Goal: Transaction & Acquisition: Book appointment/travel/reservation

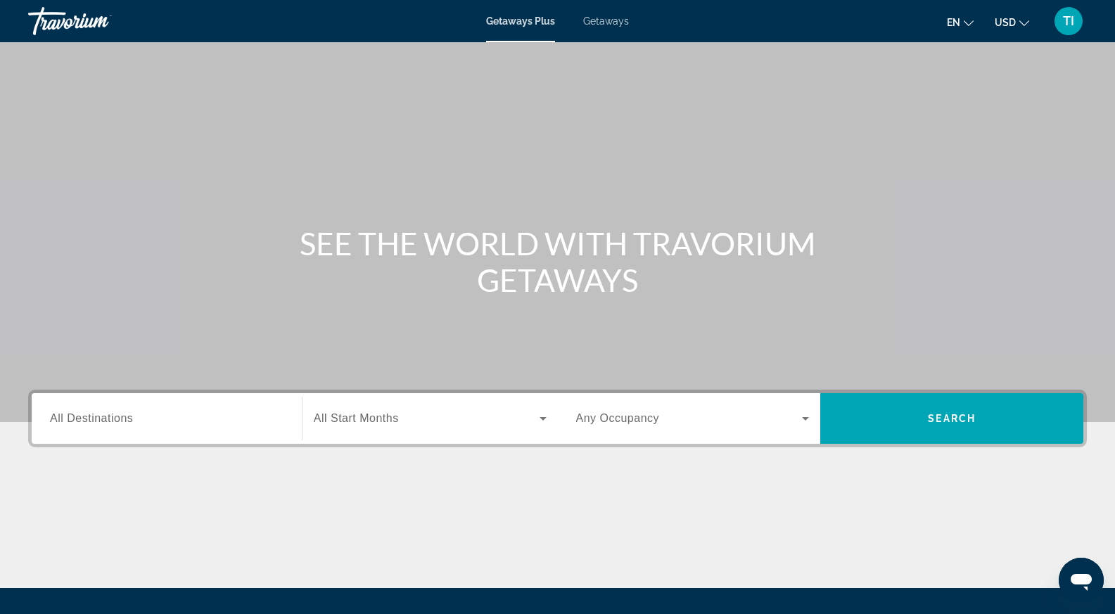
click at [199, 424] on input "Destination All Destinations" at bounding box center [167, 419] width 234 height 17
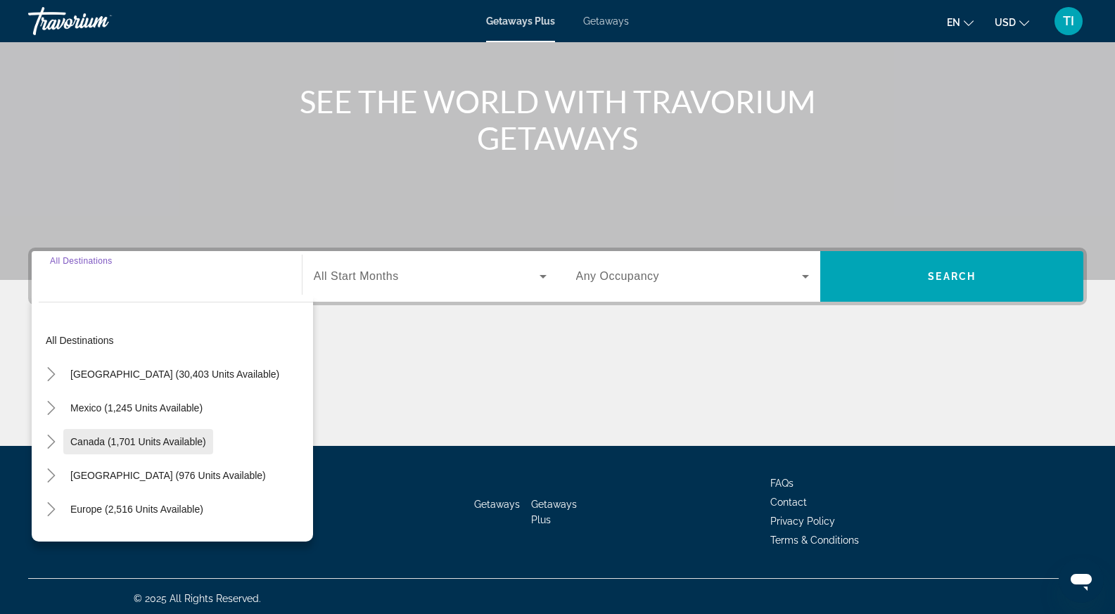
scroll to position [146, 0]
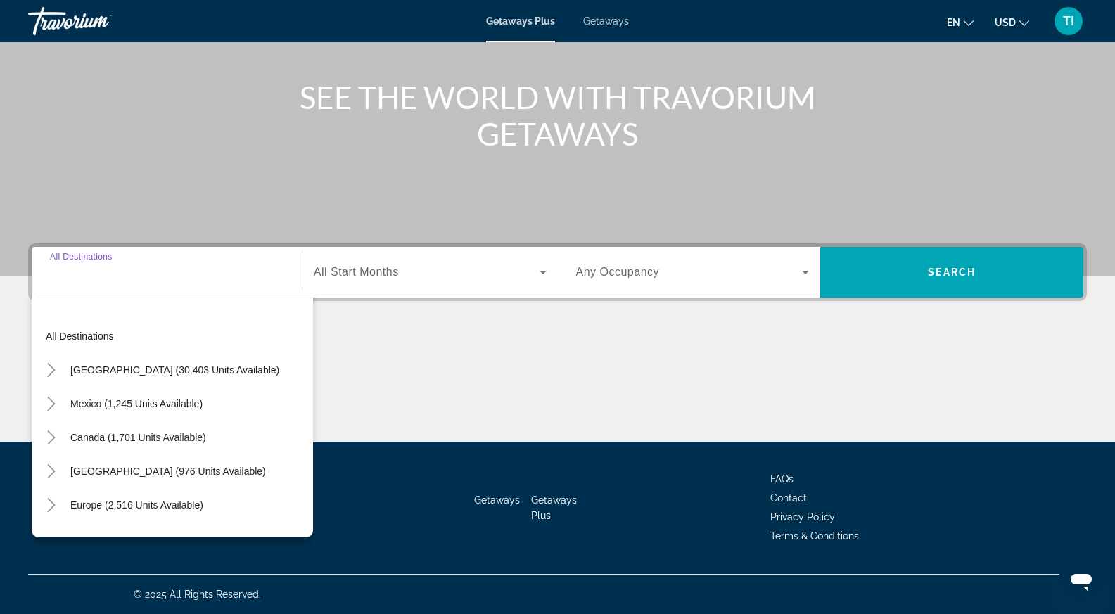
click at [189, 374] on span "United States (30,403 units available)" at bounding box center [174, 369] width 209 height 11
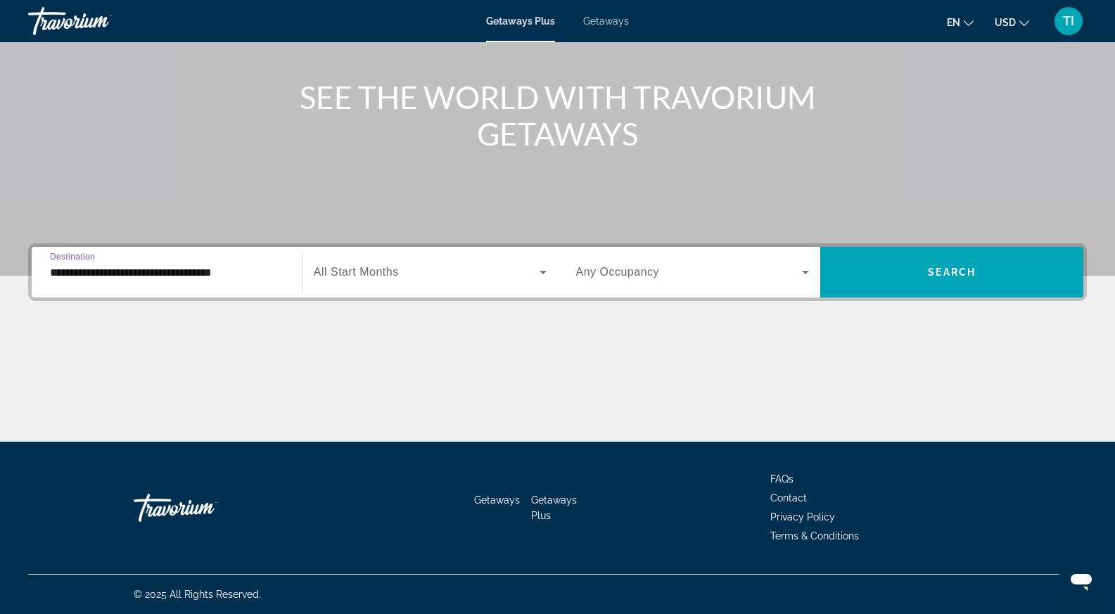
click at [212, 276] on input "**********" at bounding box center [167, 273] width 234 height 17
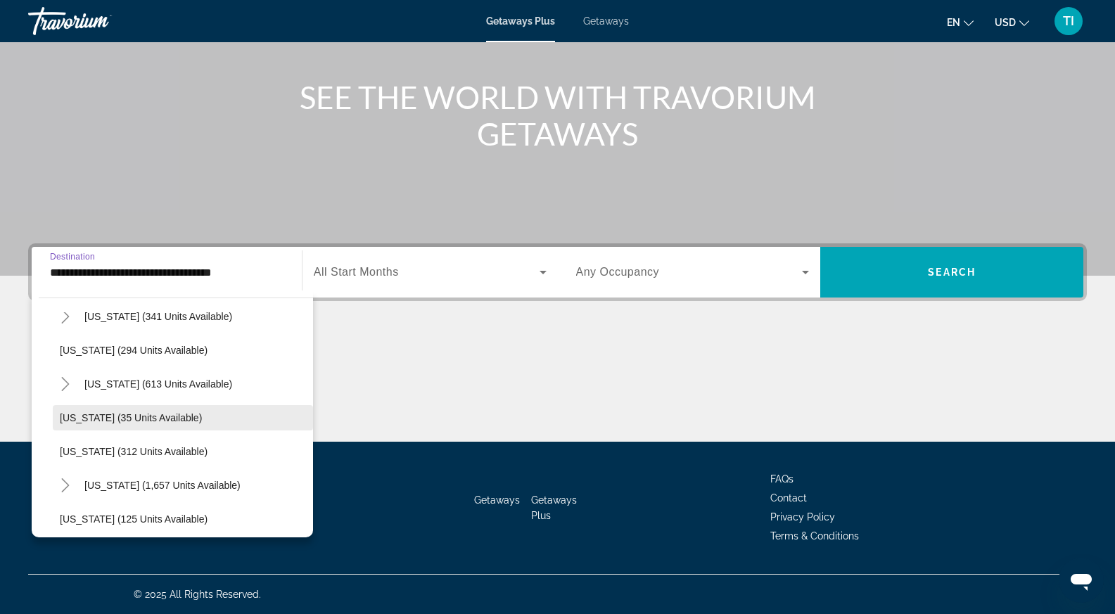
scroll to position [281, 0]
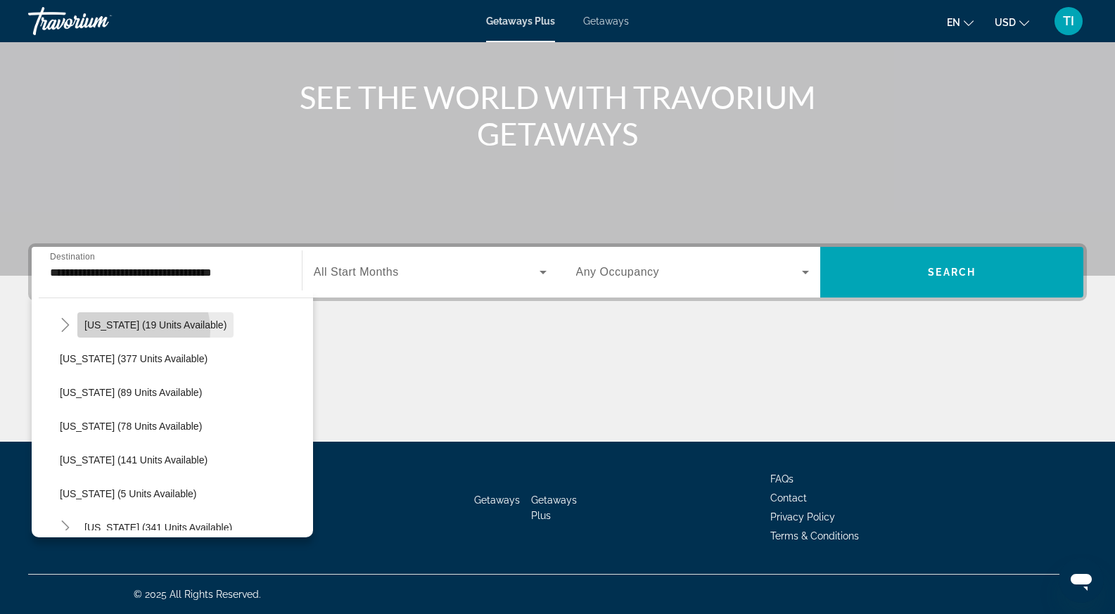
click at [140, 330] on span "Hawaii (19 units available)" at bounding box center [155, 324] width 142 height 11
type input "**********"
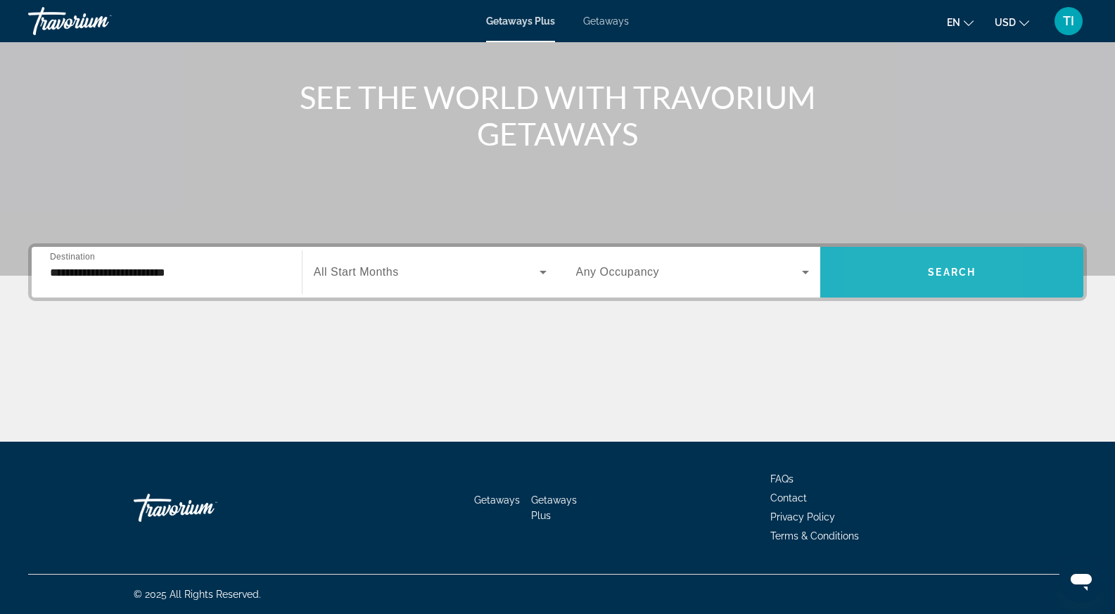
click at [875, 274] on span "Search widget" at bounding box center [951, 272] width 263 height 34
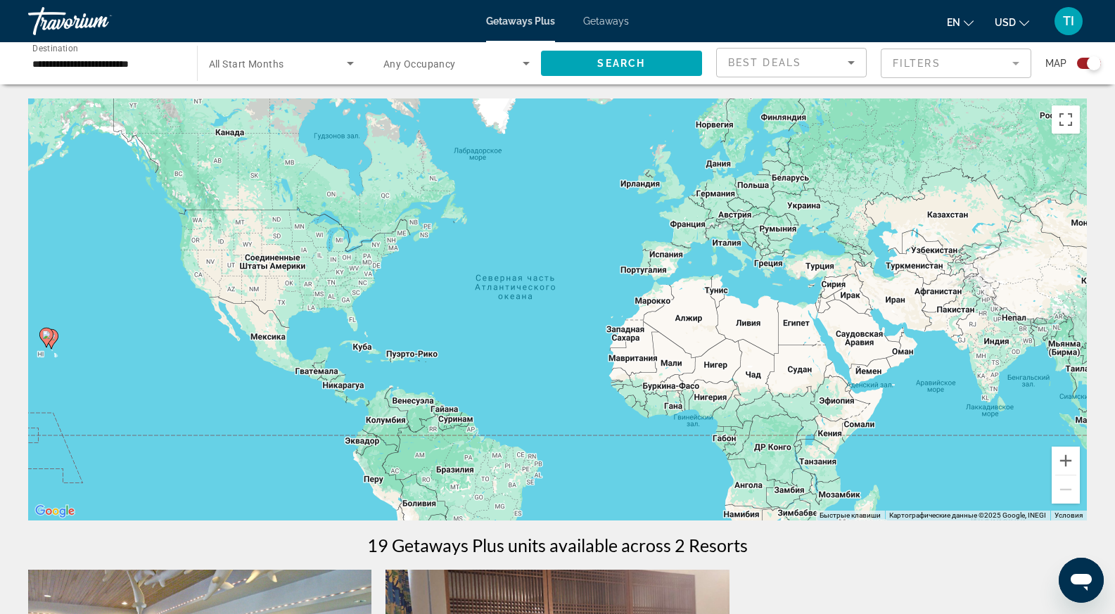
click at [604, 27] on div "Getaways Plus Getaways en English Español Français Italiano Português русский U…" at bounding box center [557, 21] width 1115 height 37
click at [604, 17] on span "Getaways" at bounding box center [606, 20] width 46 height 11
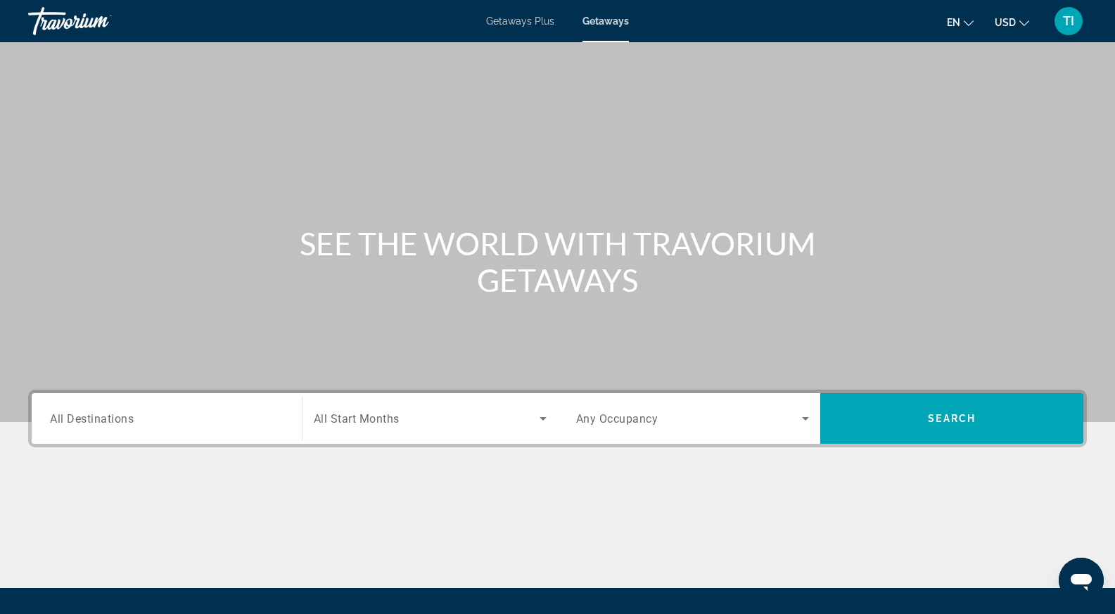
click at [121, 417] on span "All Destinations" at bounding box center [92, 418] width 84 height 13
click at [121, 417] on input "Destination All Destinations" at bounding box center [167, 419] width 234 height 17
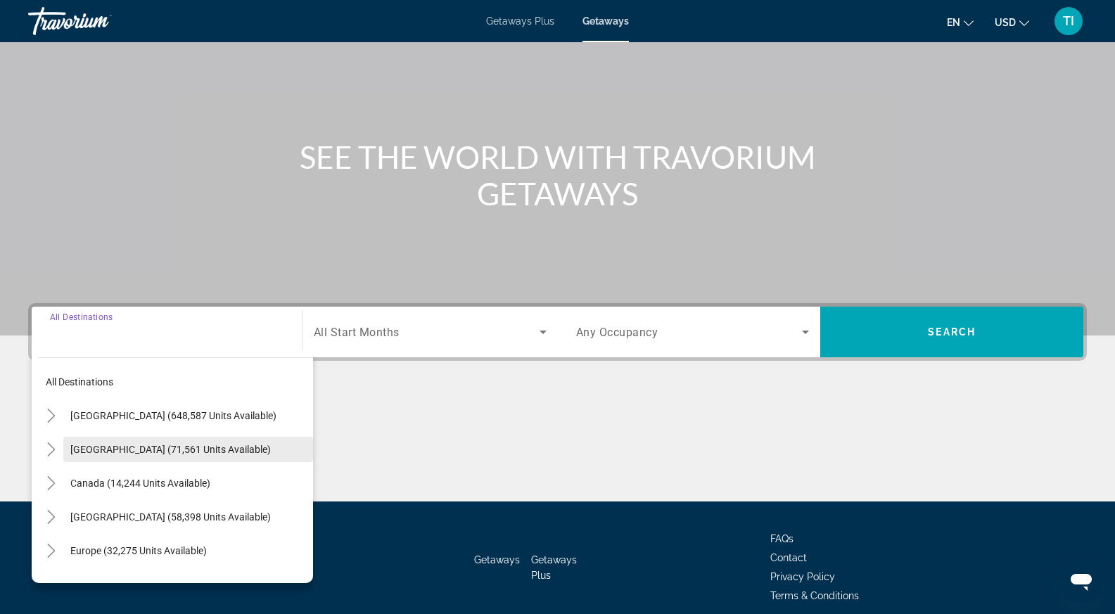
scroll to position [146, 0]
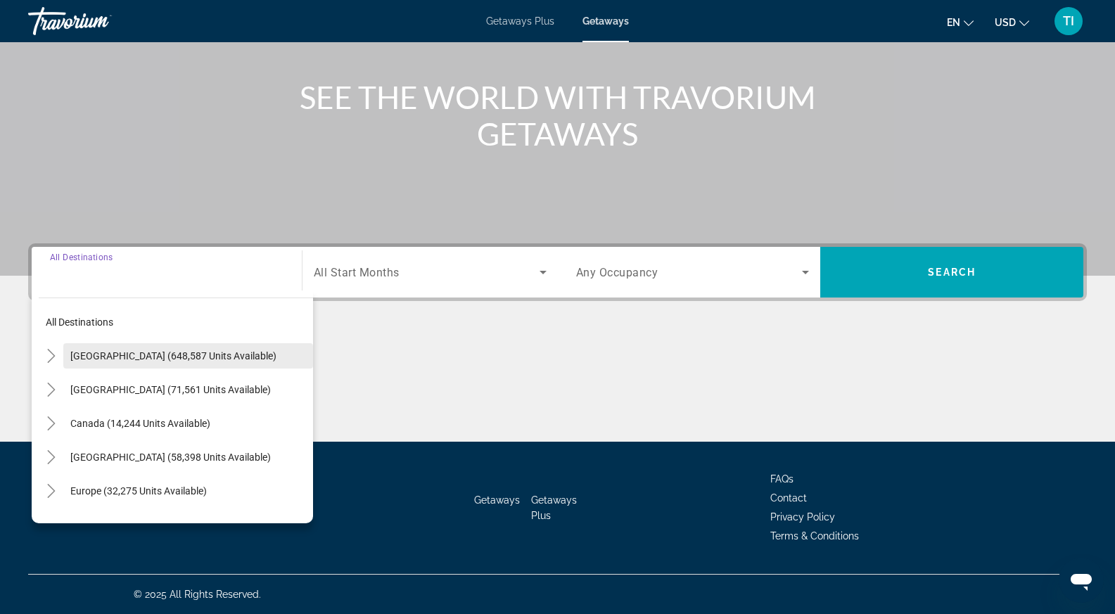
click at [151, 361] on button "[GEOGRAPHIC_DATA] (648,587 units available)" at bounding box center [188, 355] width 250 height 25
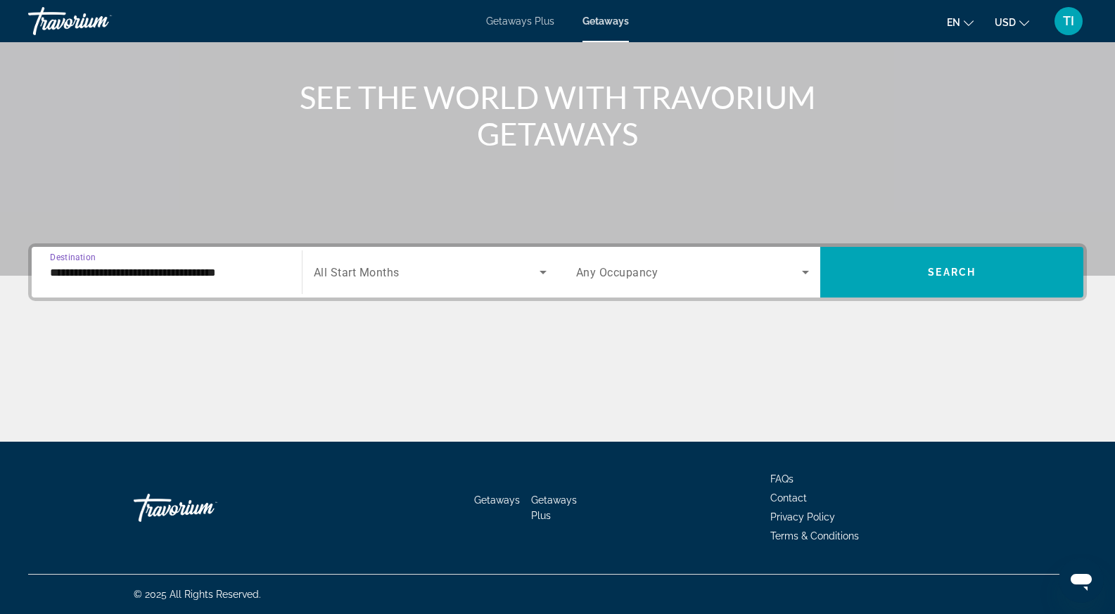
click at [131, 271] on input "**********" at bounding box center [167, 273] width 234 height 17
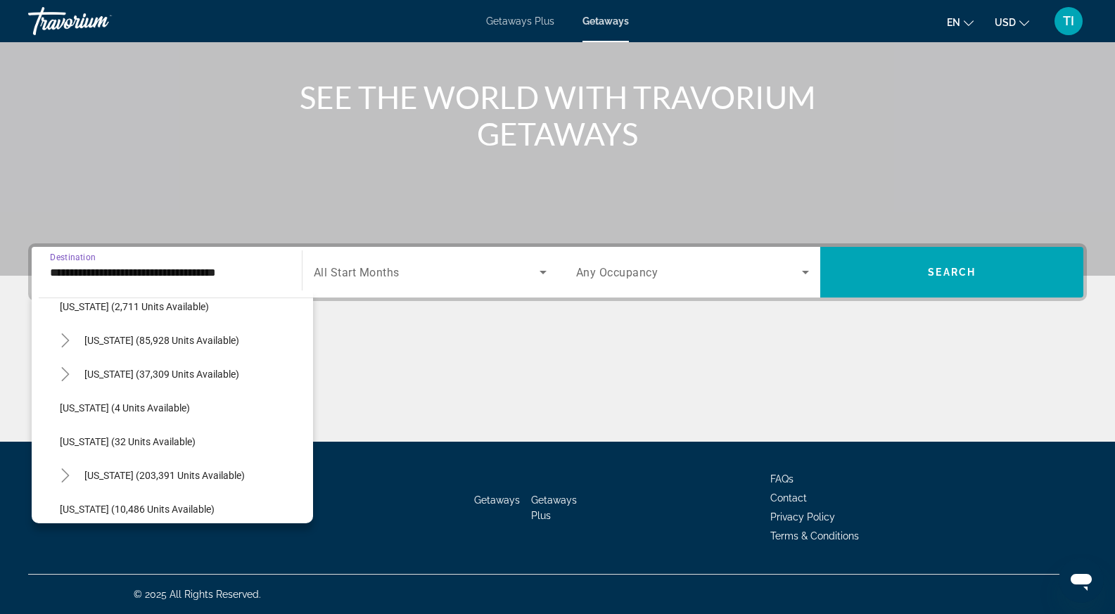
scroll to position [352, 0]
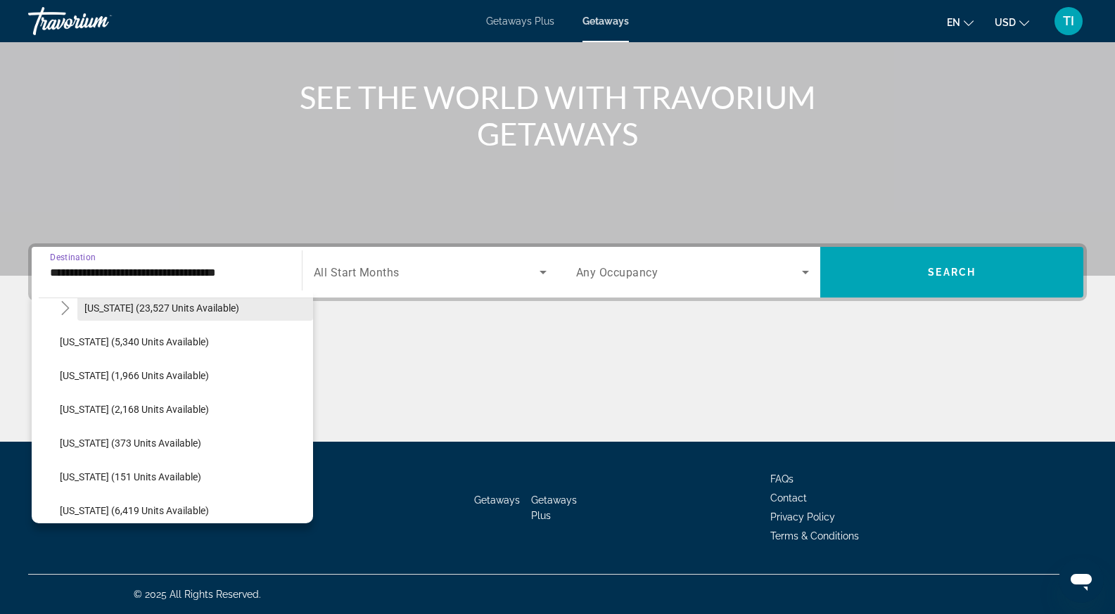
click at [110, 305] on span "[US_STATE] (23,527 units available)" at bounding box center [161, 308] width 155 height 11
type input "**********"
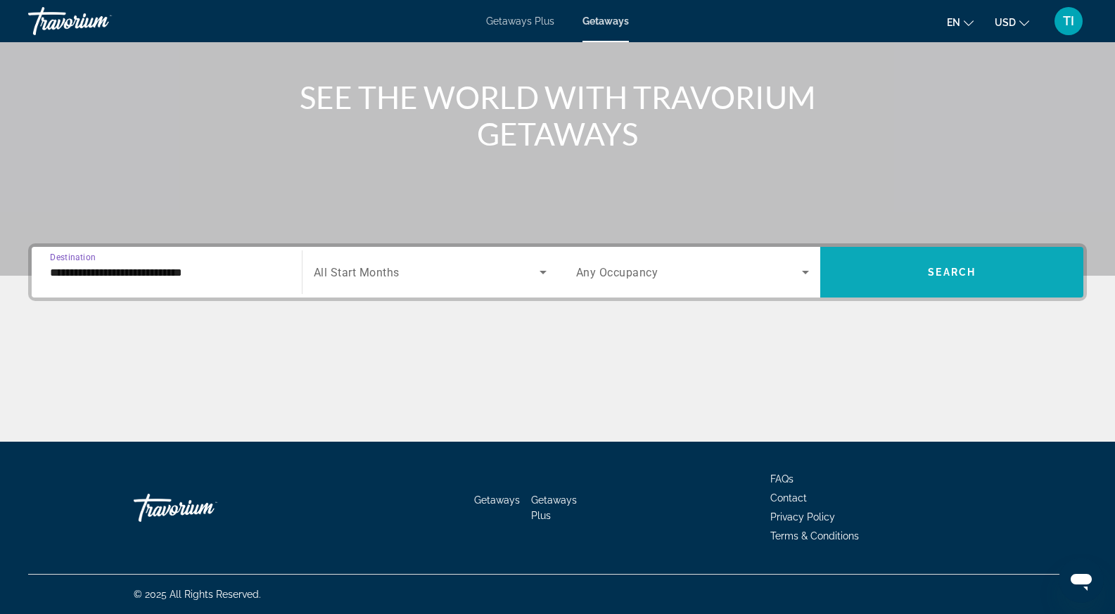
click at [948, 273] on span "Search" at bounding box center [952, 272] width 48 height 11
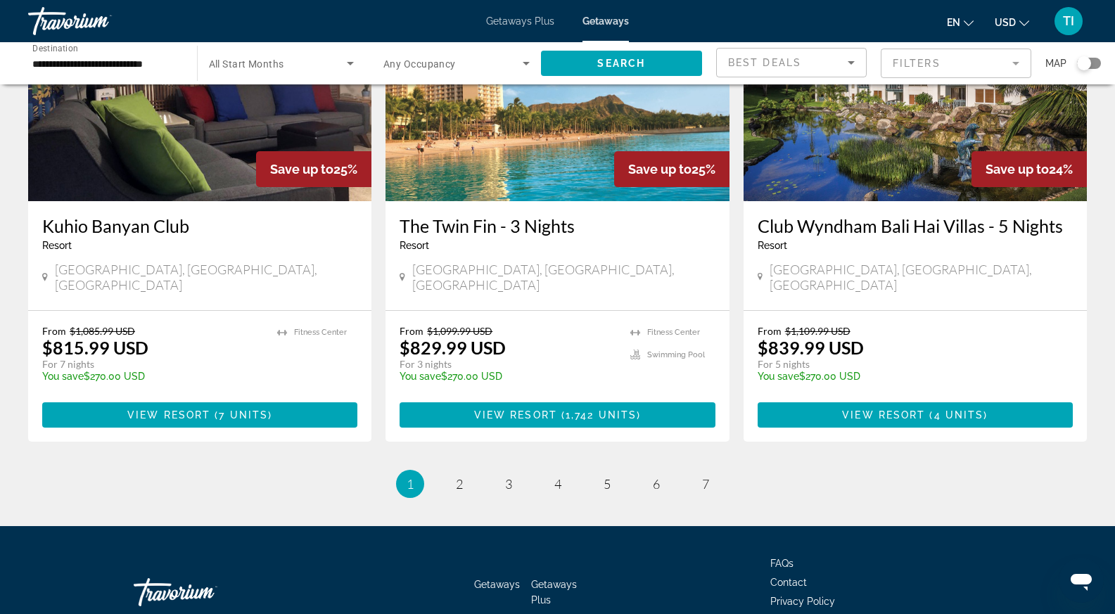
scroll to position [1725, 0]
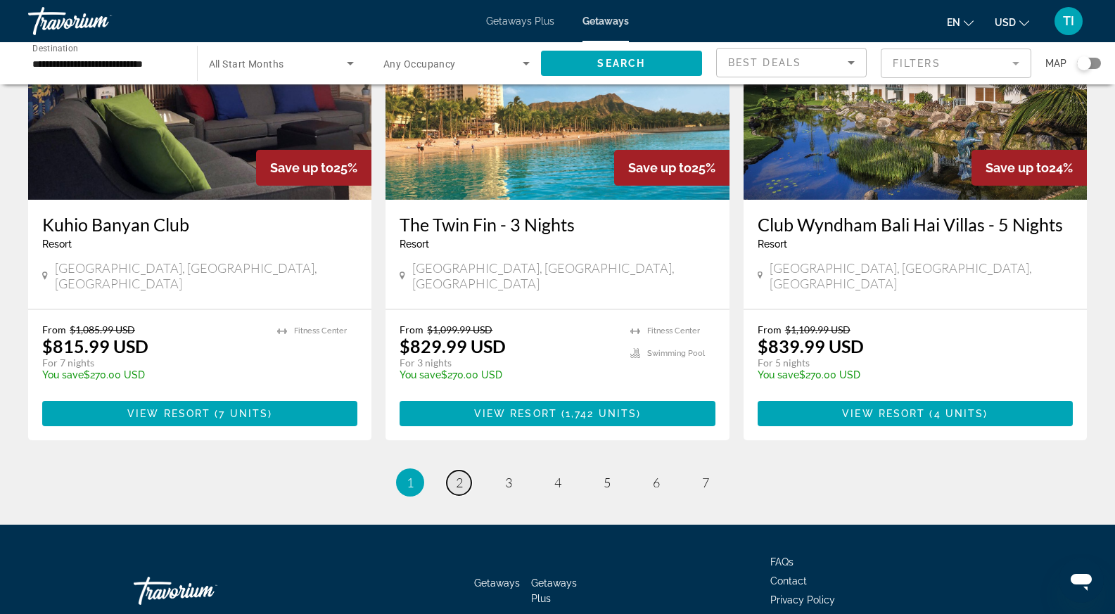
click at [457, 475] on span "2" at bounding box center [459, 482] width 7 height 15
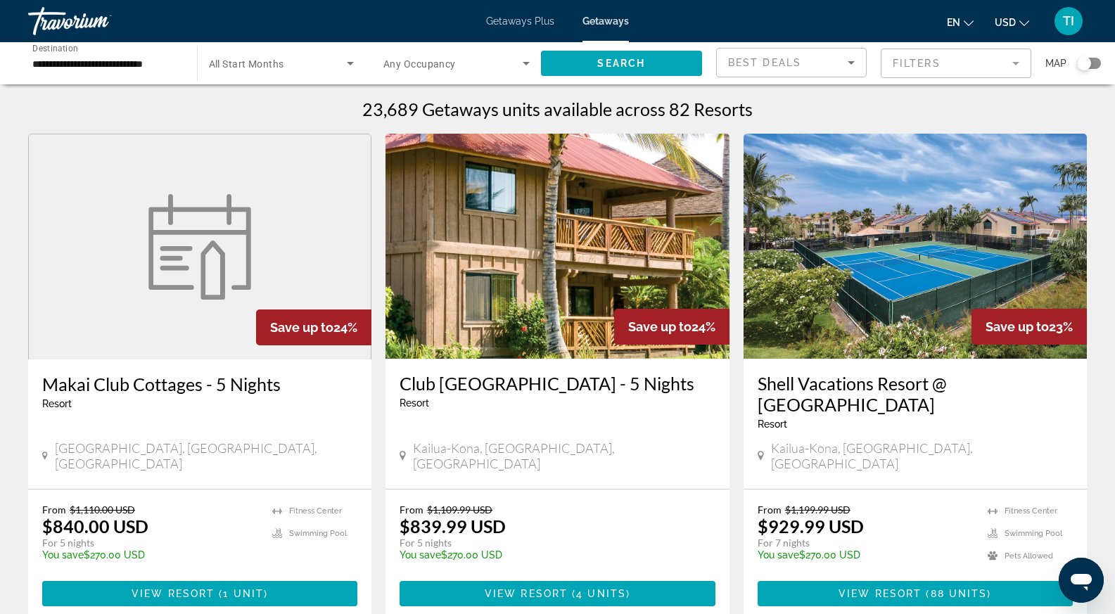
click at [264, 62] on span "All Start Months" at bounding box center [246, 63] width 75 height 11
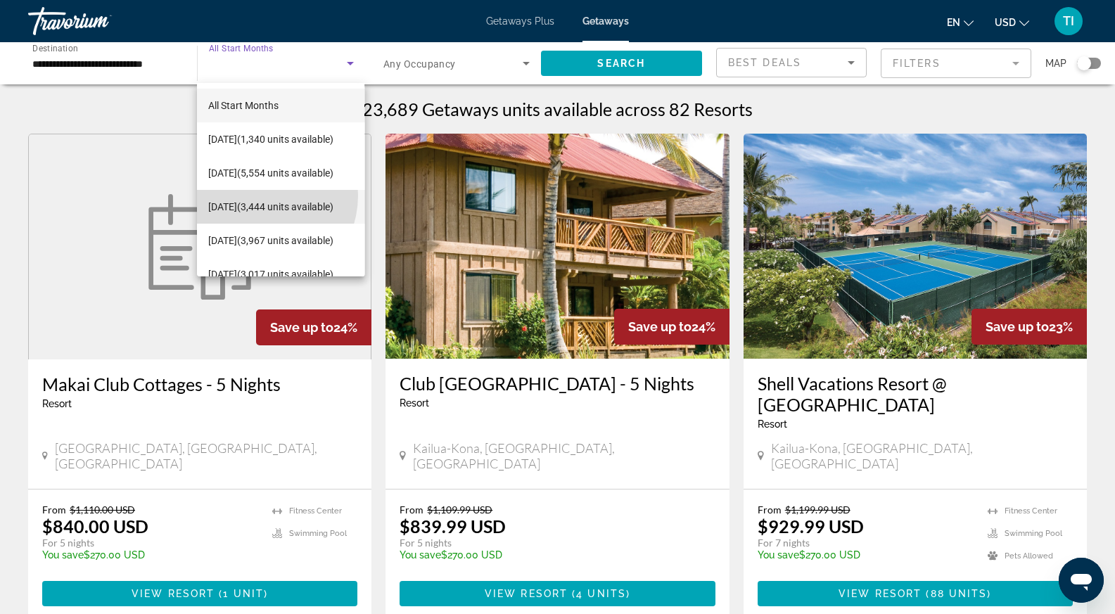
click at [257, 198] on span "November 2025 (3,444 units available)" at bounding box center [270, 206] width 125 height 17
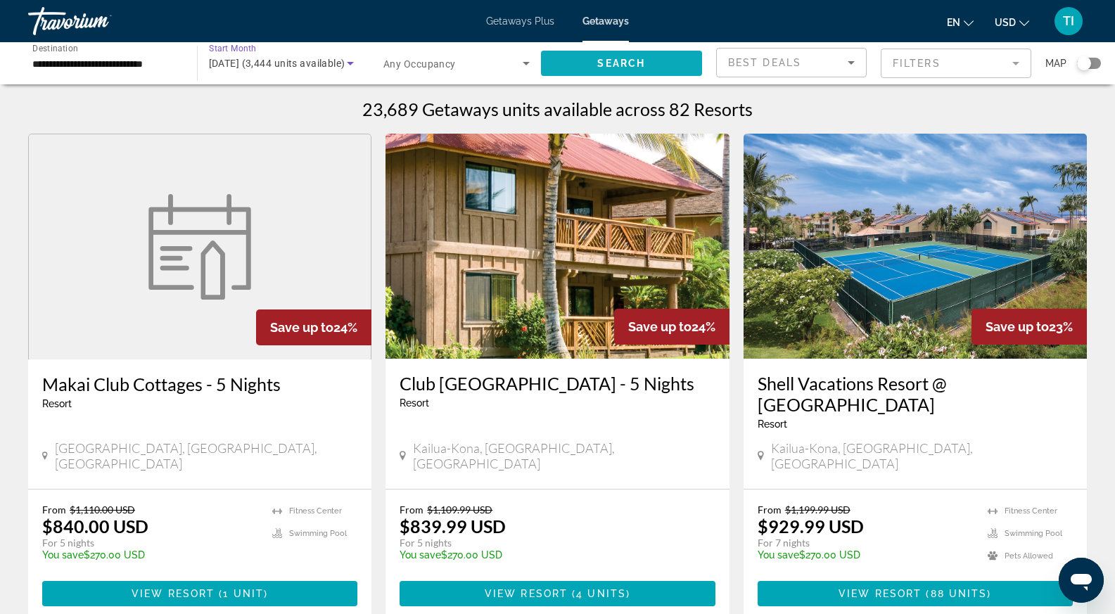
click at [625, 71] on span "Search widget" at bounding box center [622, 63] width 162 height 34
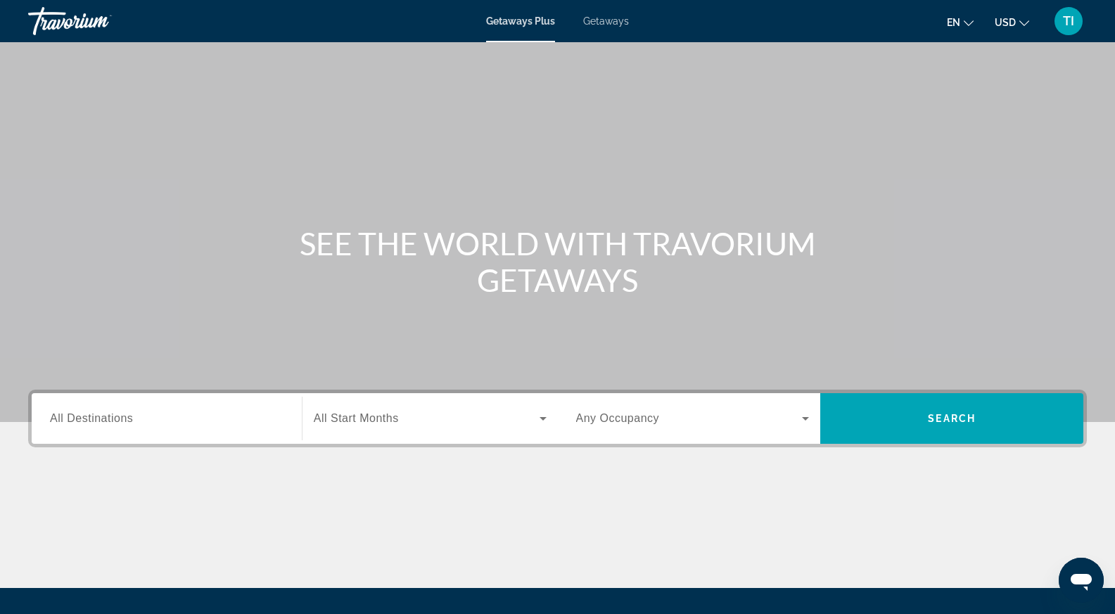
click at [600, 21] on span "Getaways" at bounding box center [606, 20] width 46 height 11
click at [158, 419] on input "Destination All Destinations" at bounding box center [167, 419] width 234 height 17
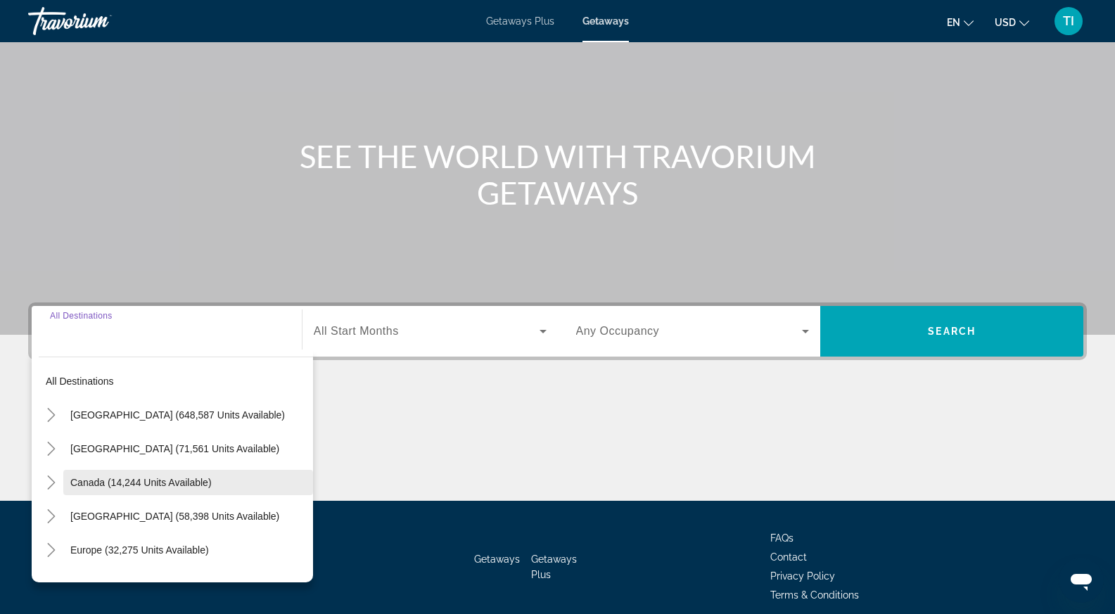
scroll to position [146, 0]
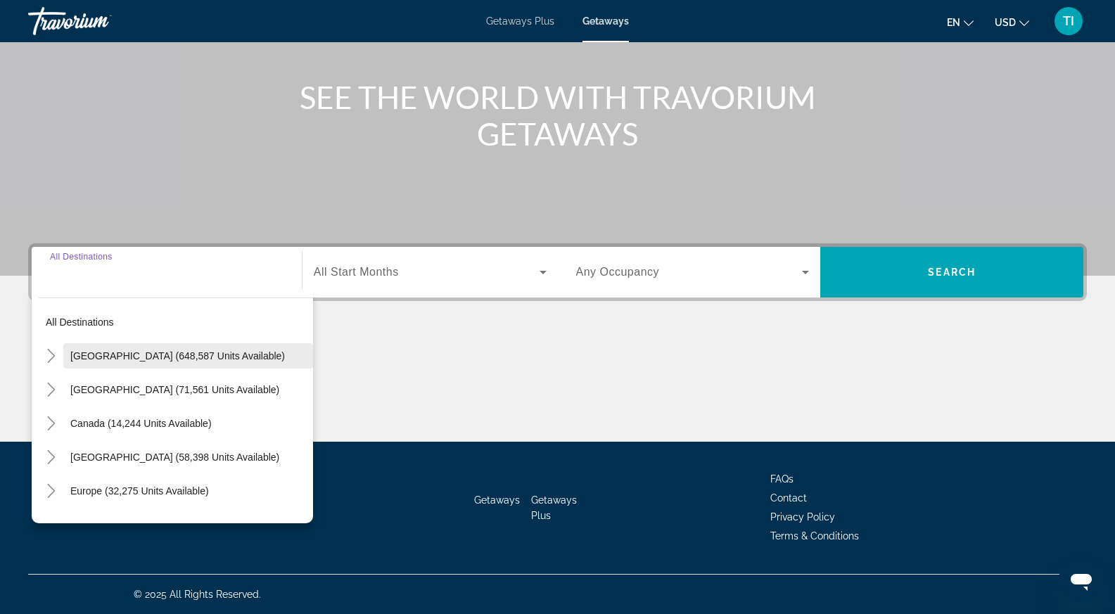
click at [147, 348] on span "Search widget" at bounding box center [188, 356] width 250 height 34
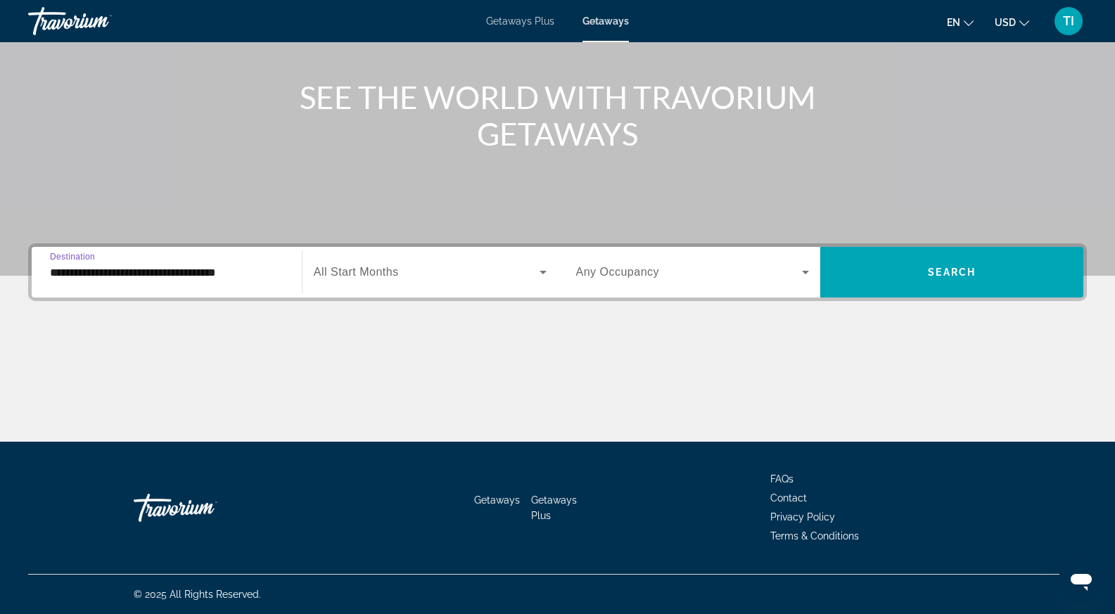
click at [172, 276] on input "**********" at bounding box center [167, 273] width 234 height 17
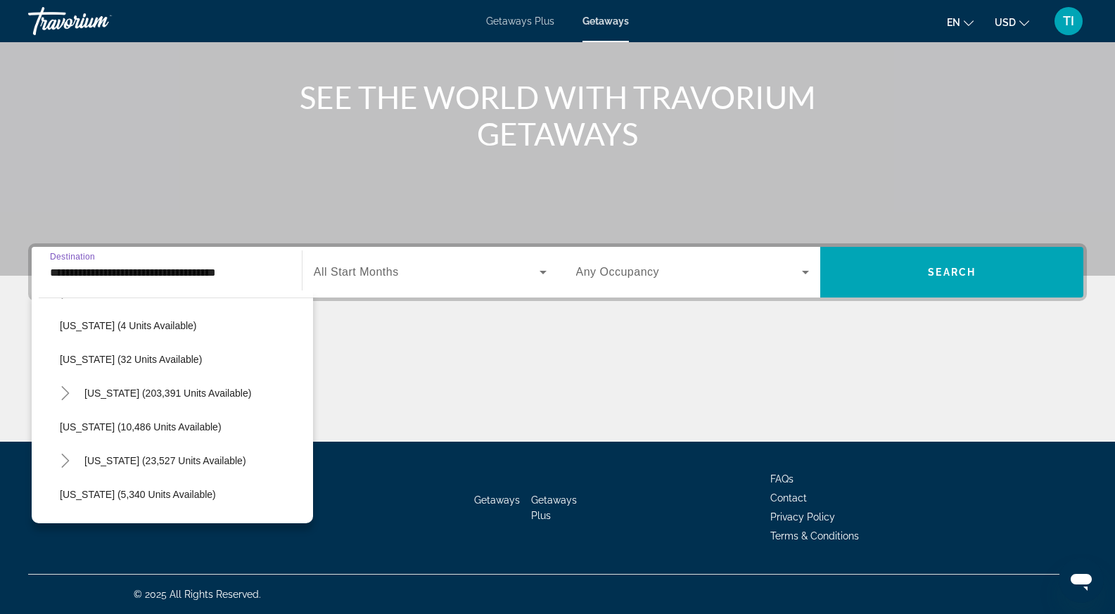
scroll to position [352, 0]
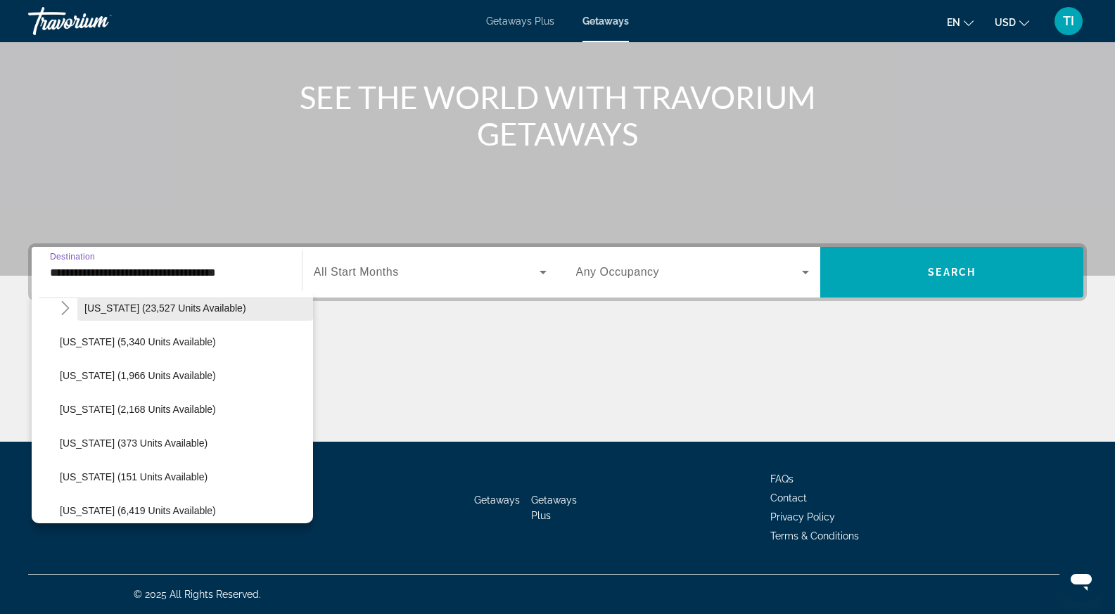
click at [129, 306] on span "[US_STATE] (23,527 units available)" at bounding box center [165, 308] width 162 height 11
type input "**********"
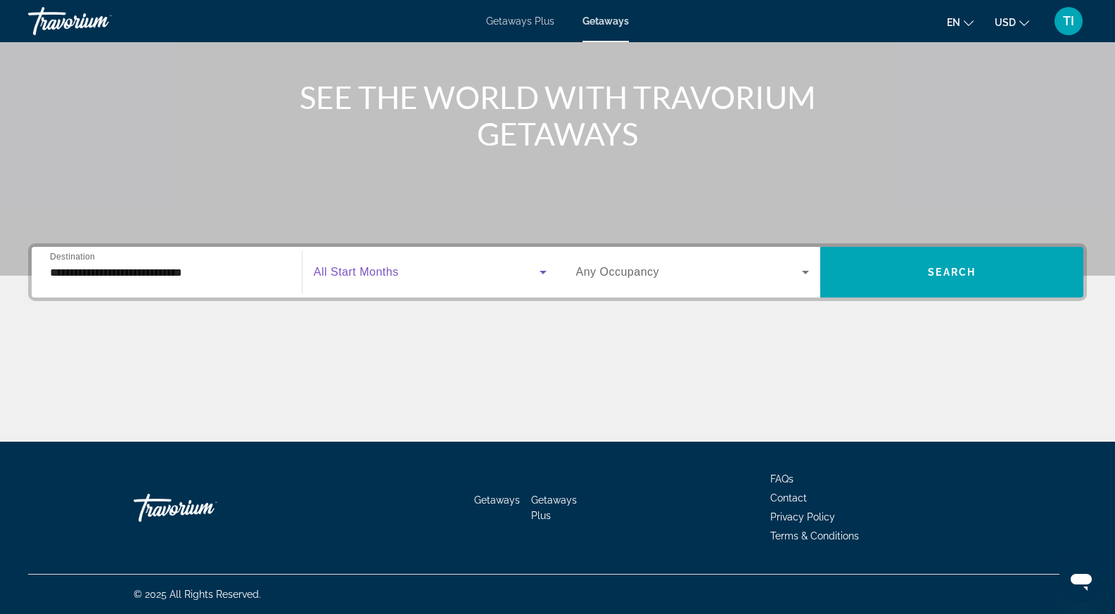
click at [407, 274] on span "Search widget" at bounding box center [427, 272] width 226 height 17
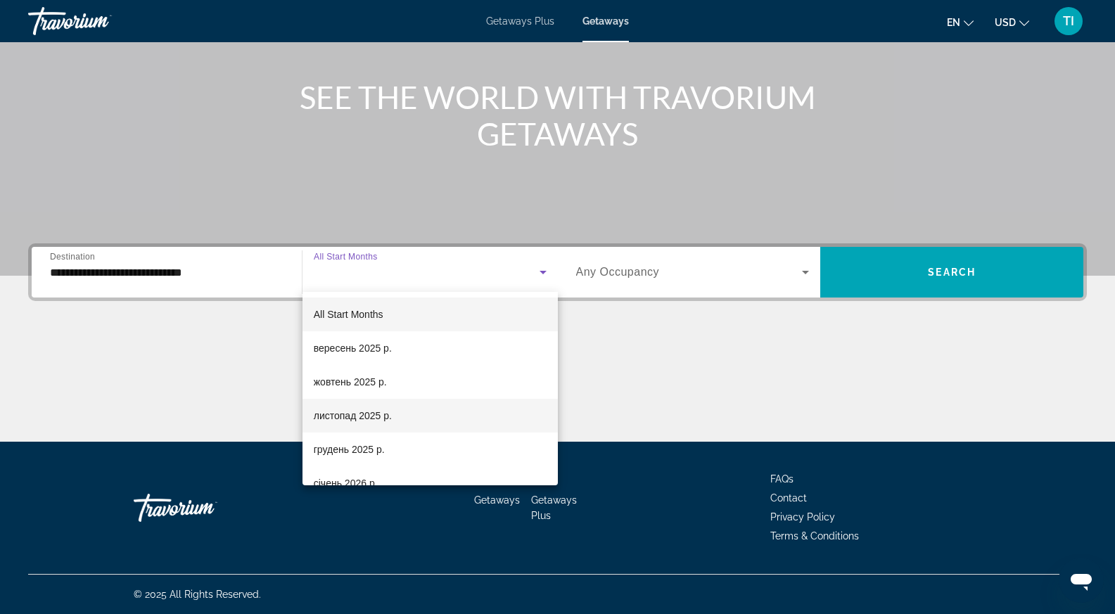
click at [364, 417] on span "листопад 2025 р." at bounding box center [353, 415] width 78 height 17
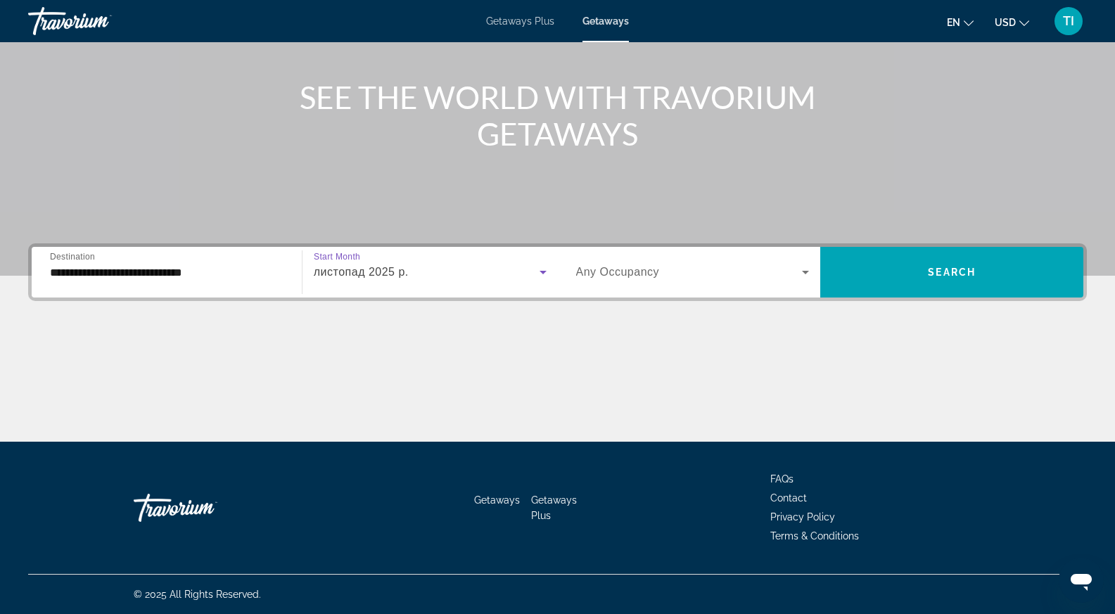
click at [736, 273] on span "Search widget" at bounding box center [689, 272] width 227 height 17
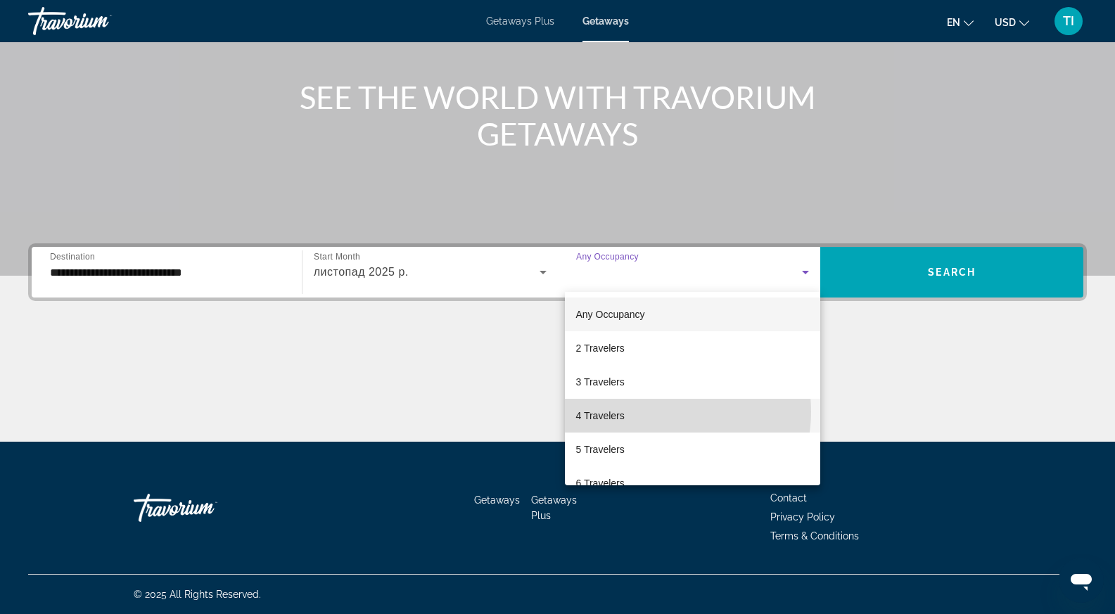
click at [659, 412] on mat-option "4 Travelers" at bounding box center [693, 416] width 256 height 34
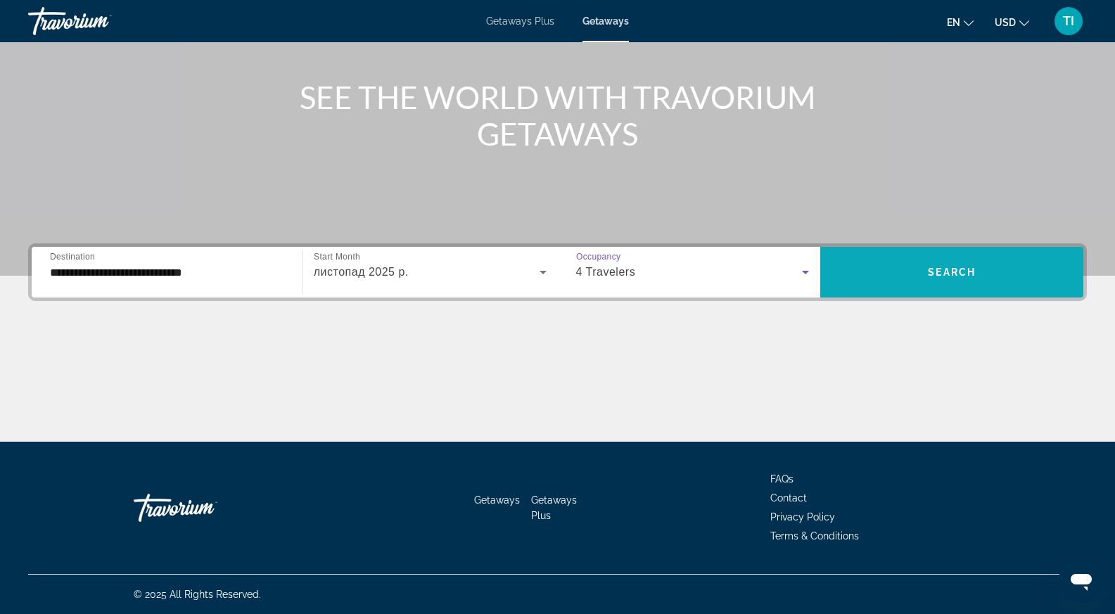
click at [907, 279] on span "Search widget" at bounding box center [951, 272] width 263 height 34
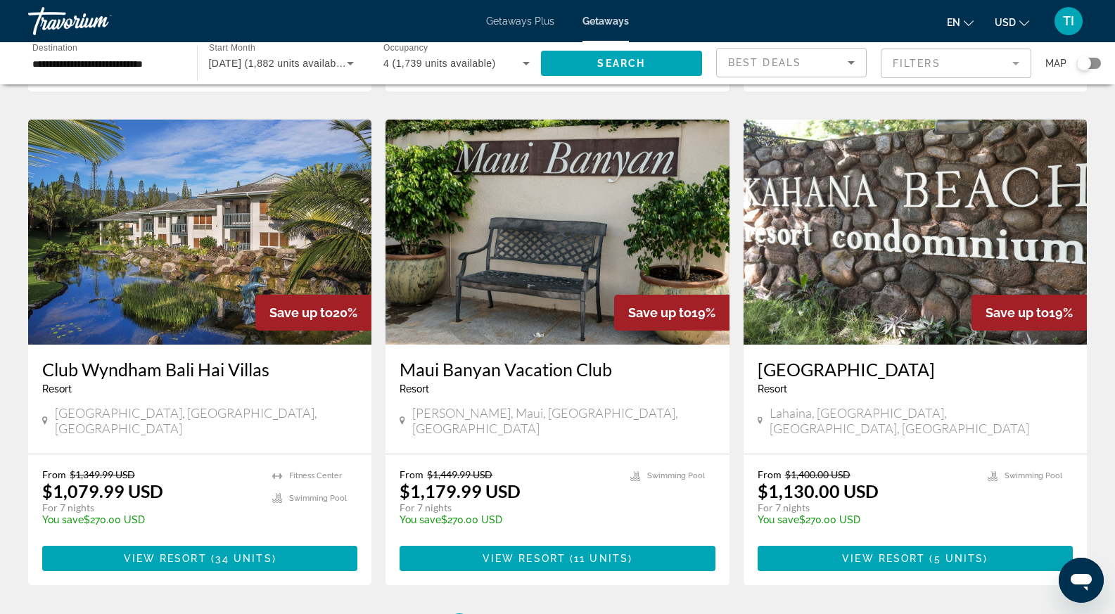
scroll to position [1689, 0]
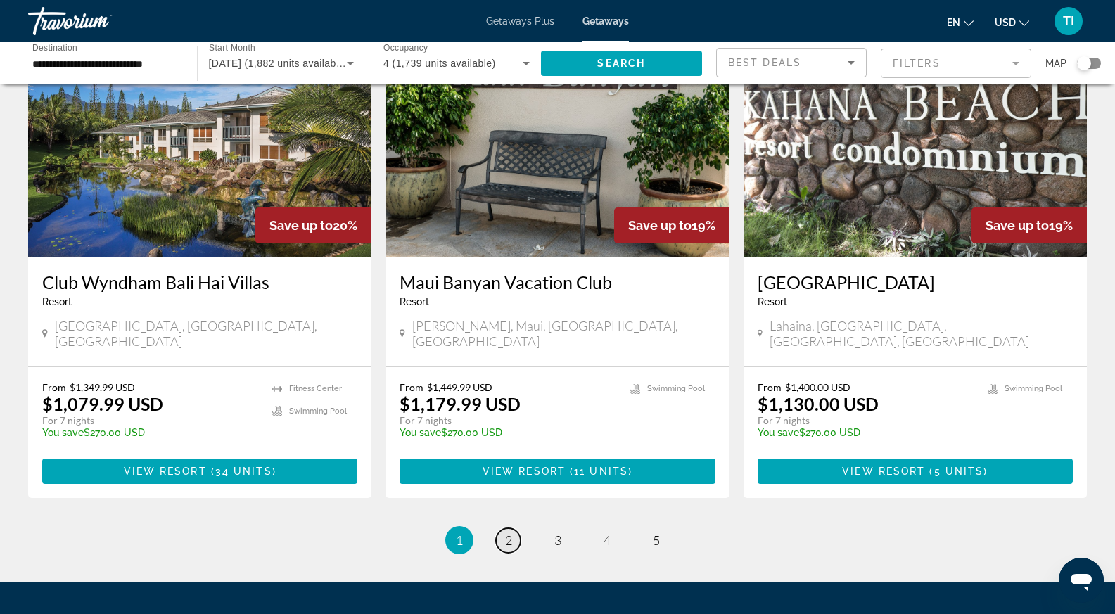
click at [509, 533] on span "2" at bounding box center [508, 540] width 7 height 15
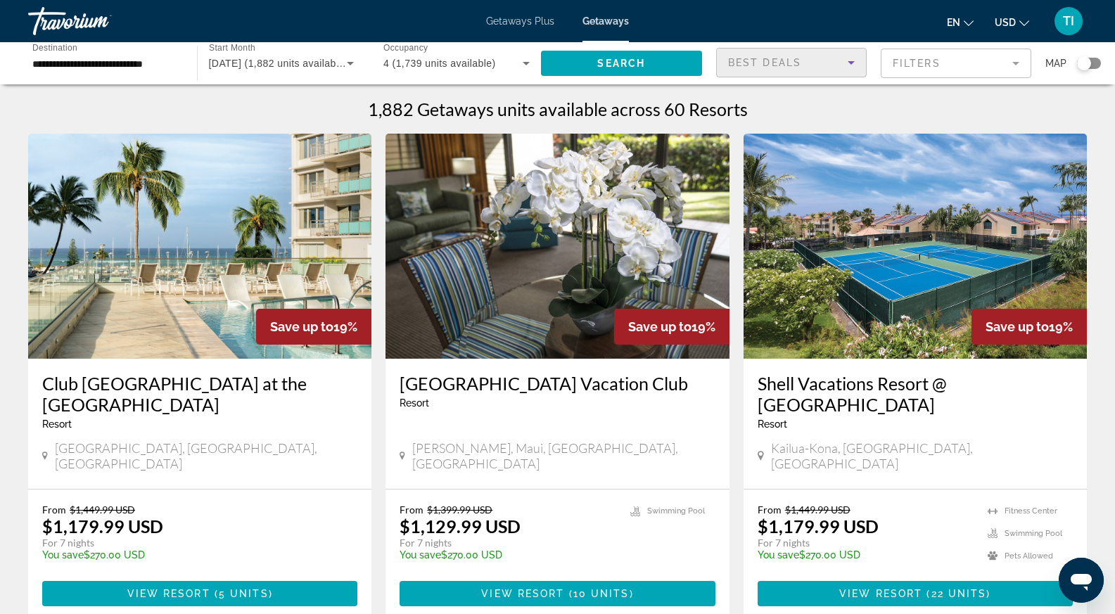
click at [844, 61] on icon "Sort by" at bounding box center [851, 62] width 17 height 17
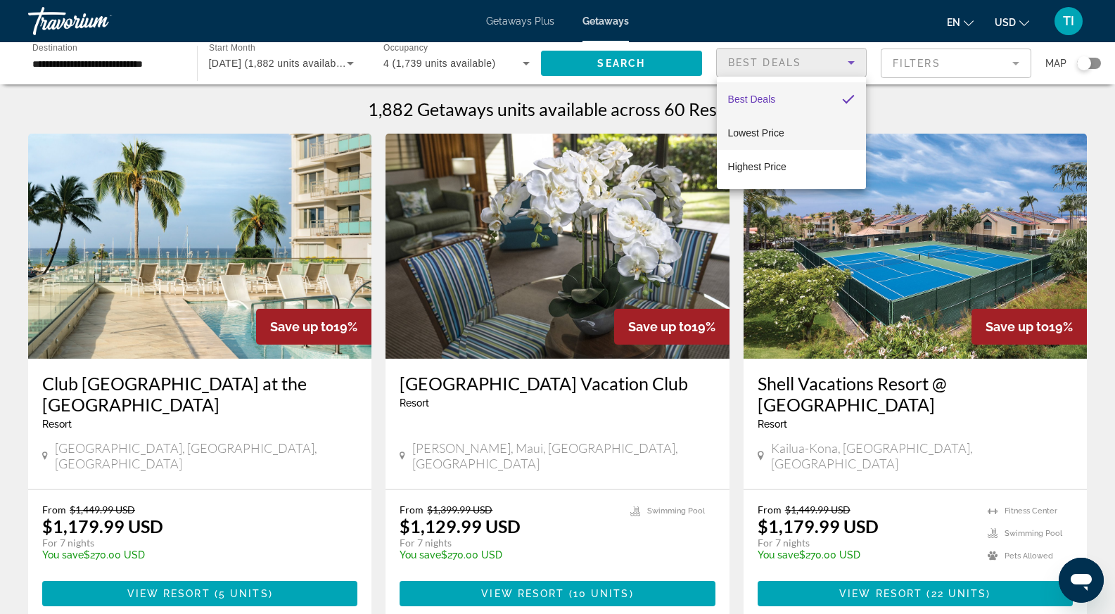
click at [756, 132] on span "Lowest Price" at bounding box center [756, 132] width 56 height 11
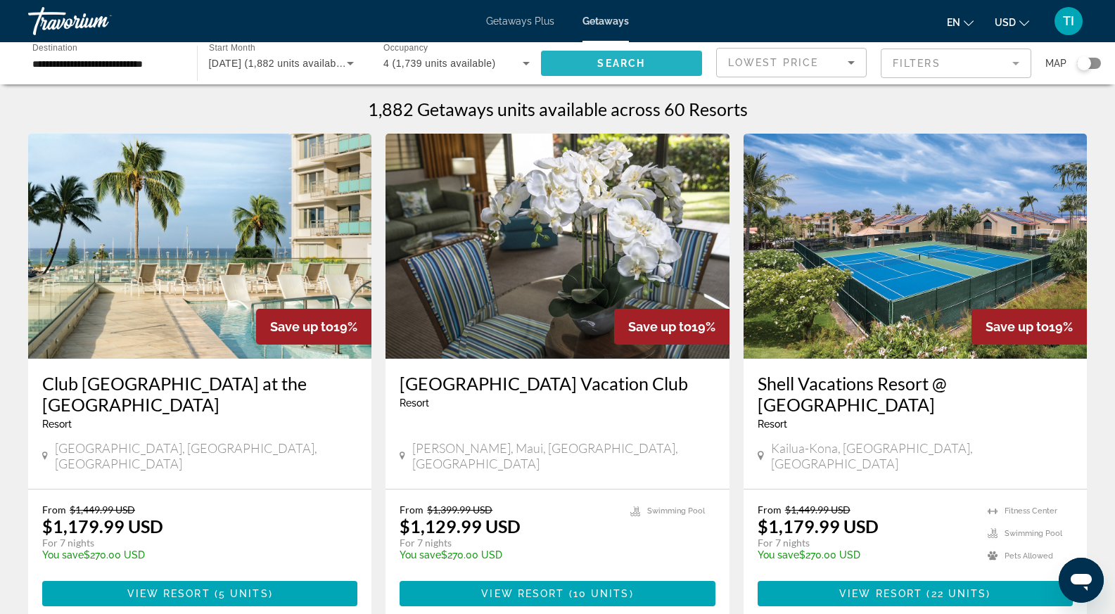
click at [669, 69] on span "Search widget" at bounding box center [622, 63] width 162 height 34
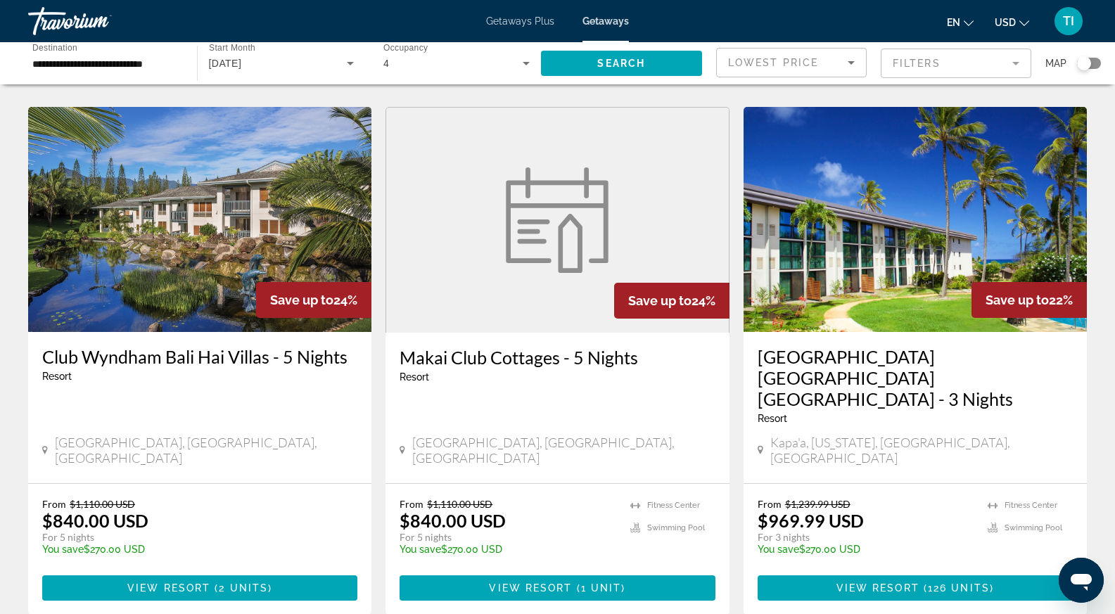
scroll to position [633, 0]
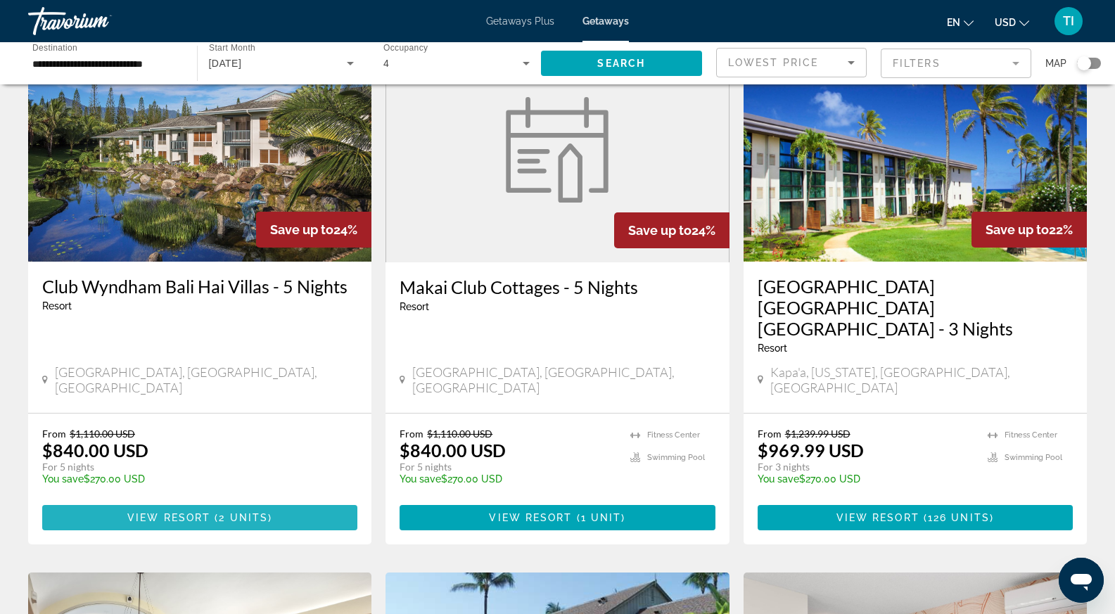
click at [170, 512] on span "View Resort" at bounding box center [168, 517] width 83 height 11
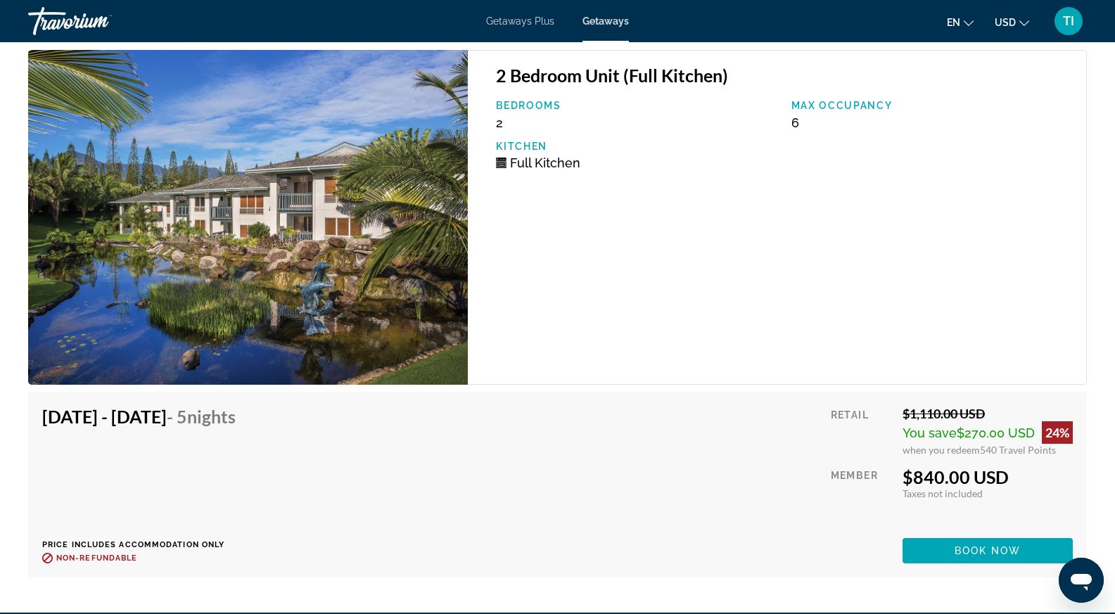
scroll to position [2322, 0]
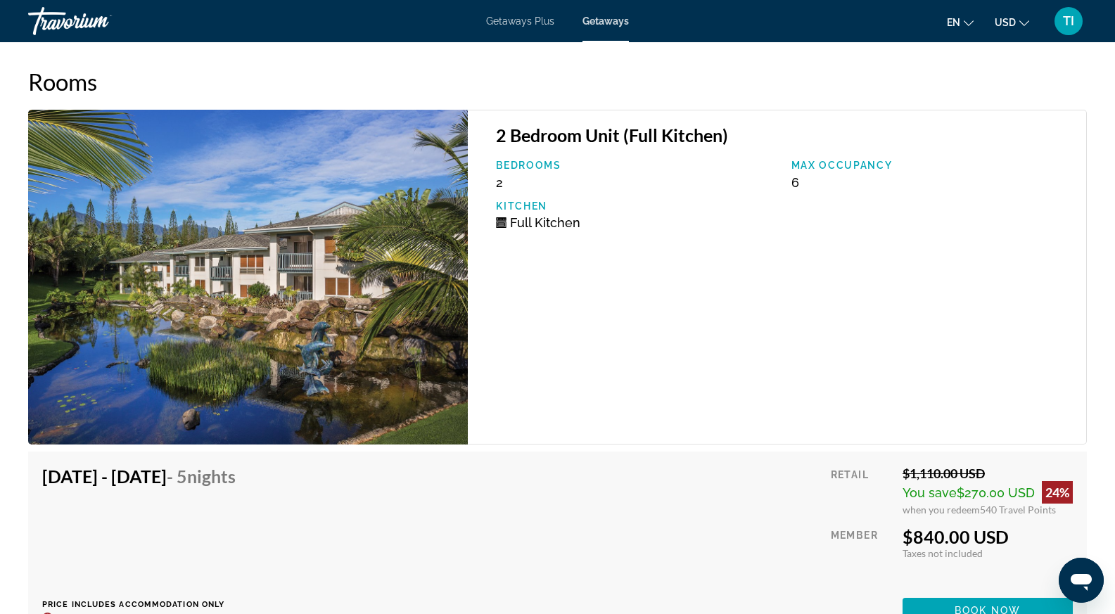
click at [286, 333] on img "Main content" at bounding box center [248, 277] width 440 height 335
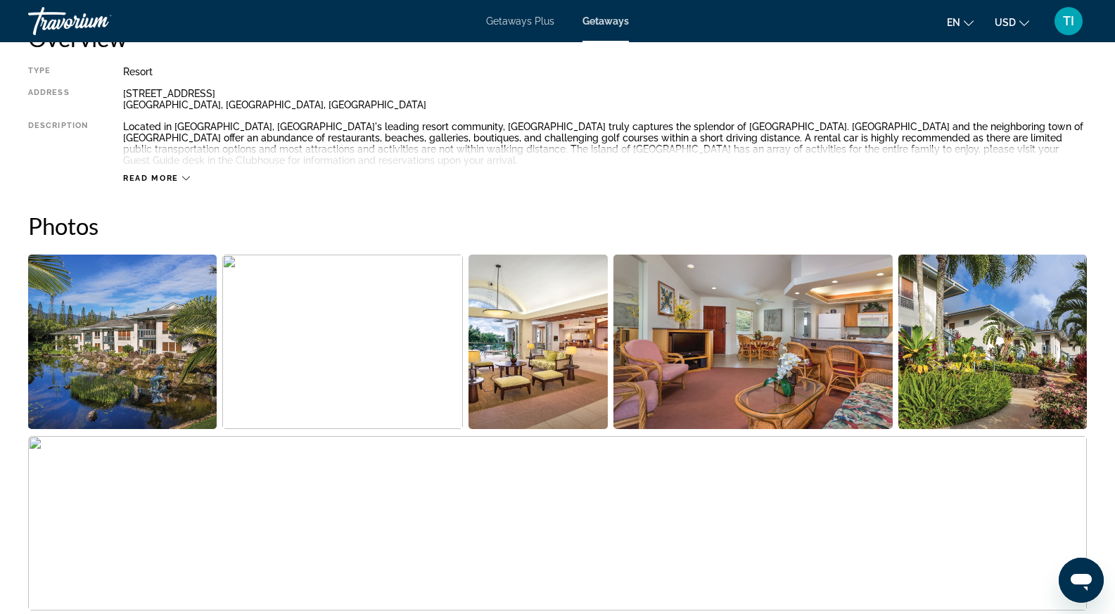
scroll to position [512, 0]
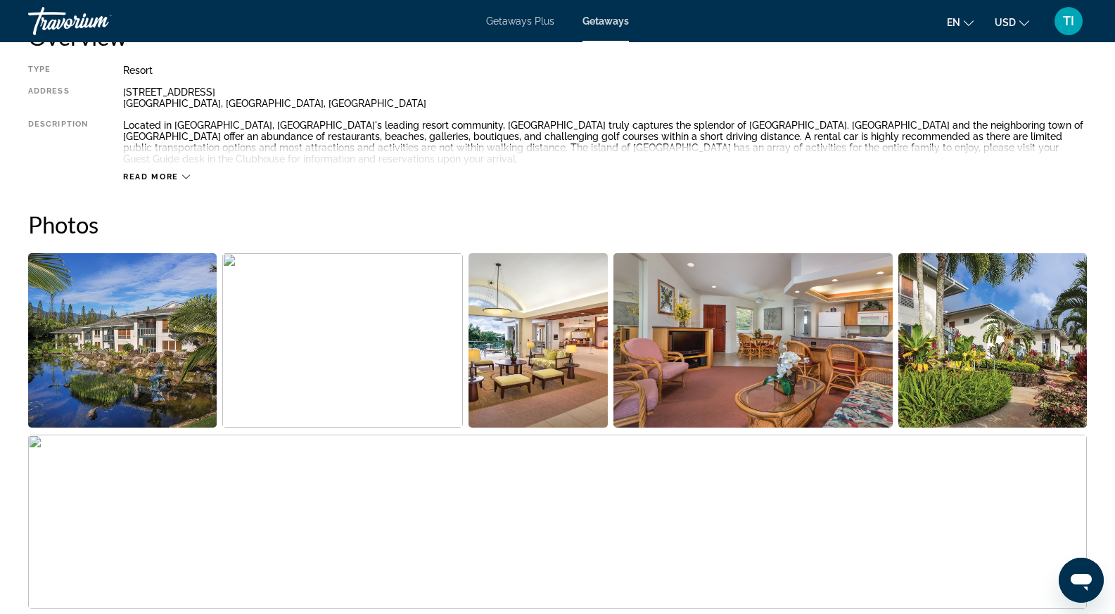
click at [572, 340] on img "Open full-screen image slider" at bounding box center [538, 340] width 139 height 174
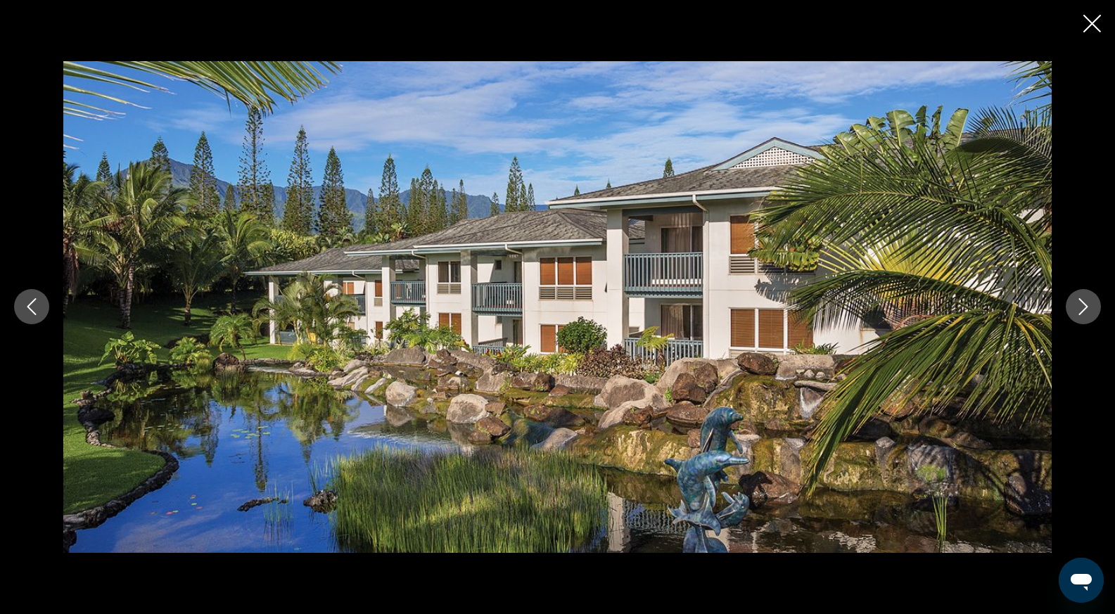
click at [1086, 310] on icon "Next image" at bounding box center [1083, 306] width 17 height 17
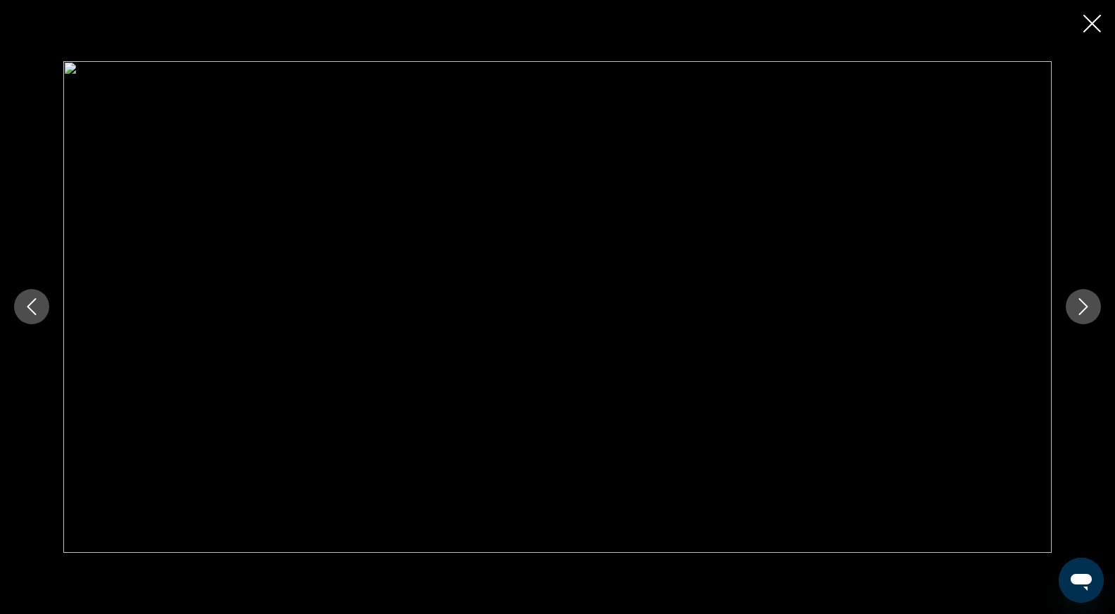
click at [1086, 310] on icon "Next image" at bounding box center [1083, 306] width 17 height 17
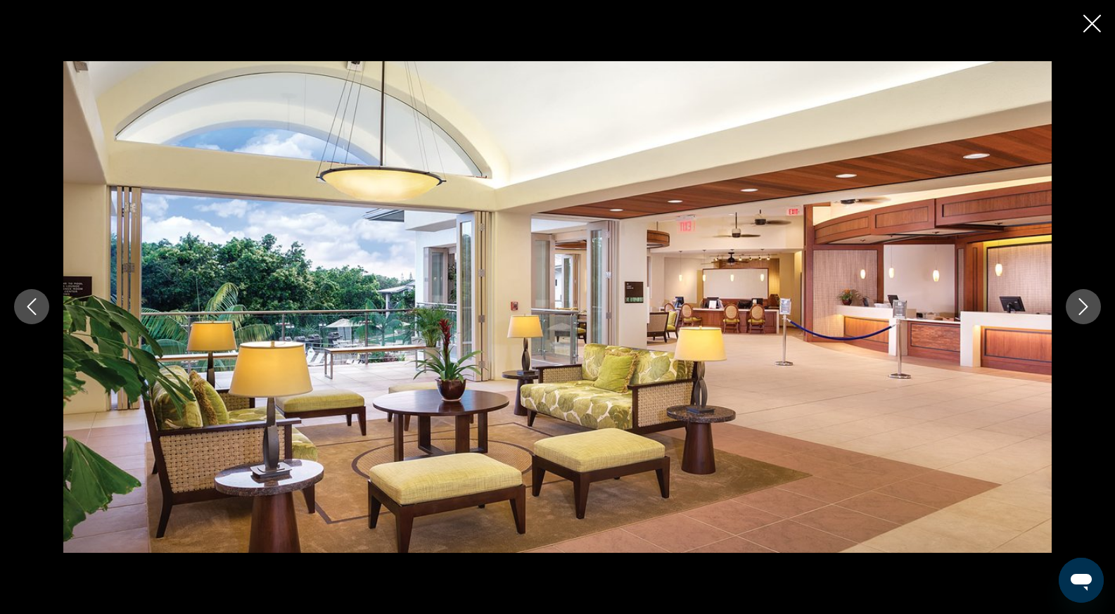
click at [1083, 310] on icon "Next image" at bounding box center [1083, 306] width 17 height 17
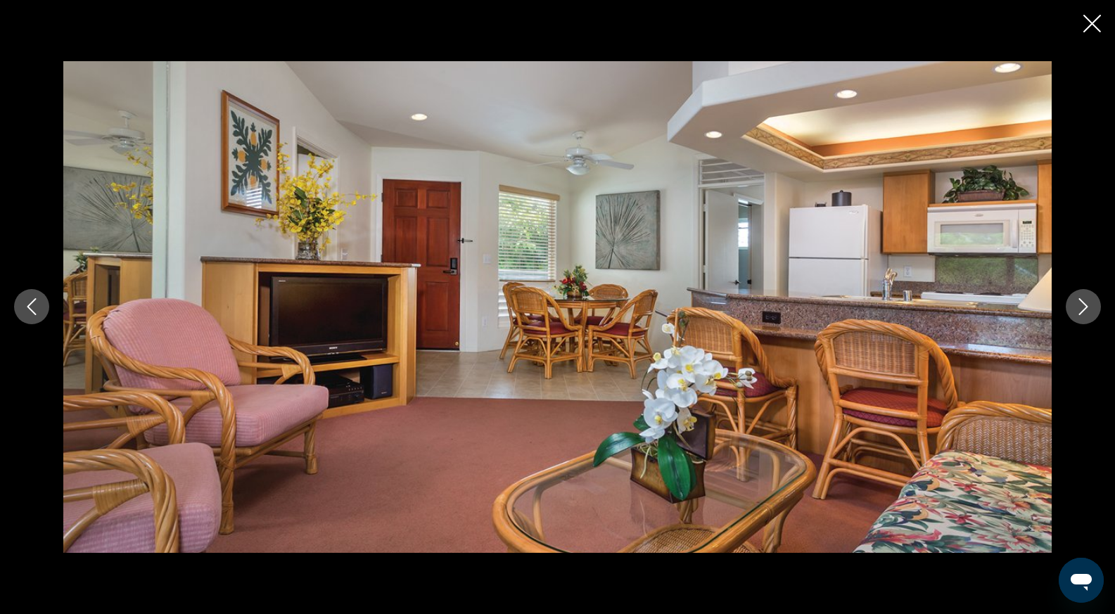
click at [1082, 310] on icon "Next image" at bounding box center [1083, 306] width 17 height 17
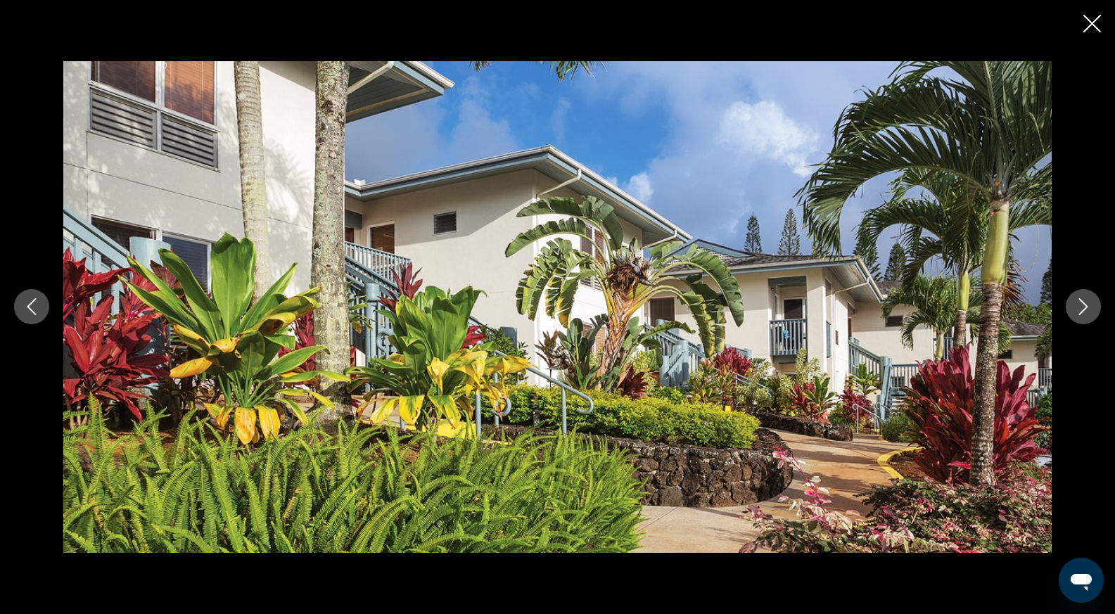
click at [1082, 310] on icon "Next image" at bounding box center [1083, 306] width 17 height 17
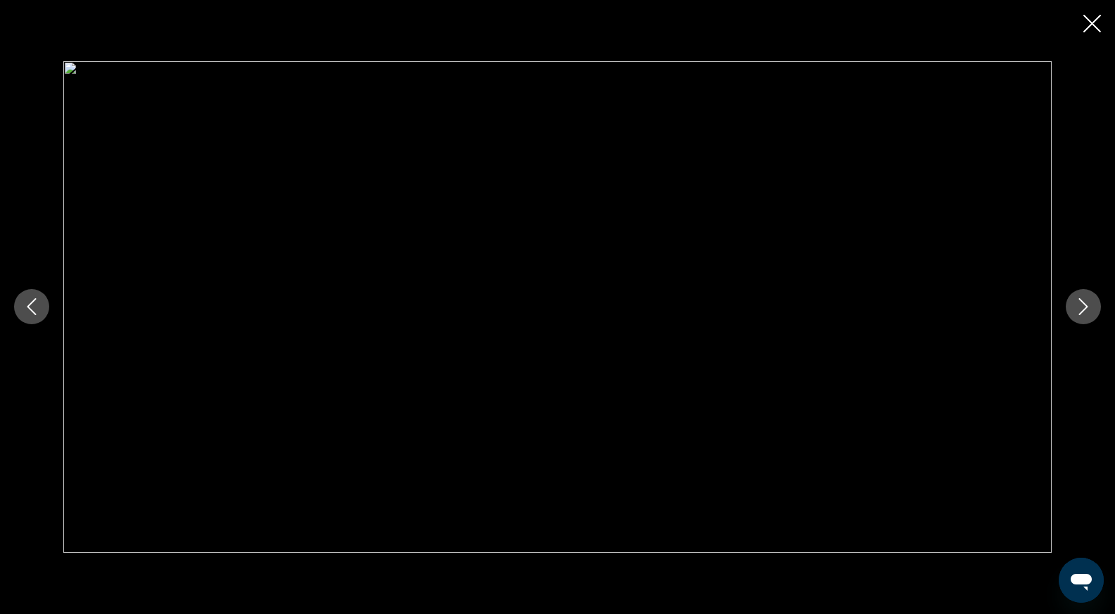
click at [1081, 309] on icon "Next image" at bounding box center [1083, 306] width 17 height 17
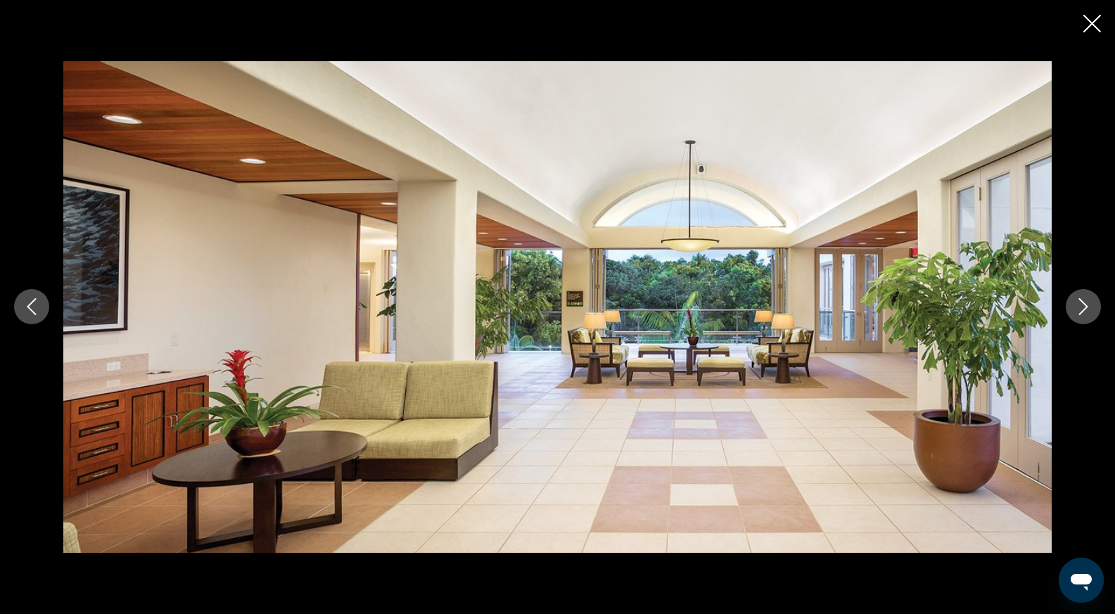
click at [1080, 310] on icon "Next image" at bounding box center [1083, 306] width 17 height 17
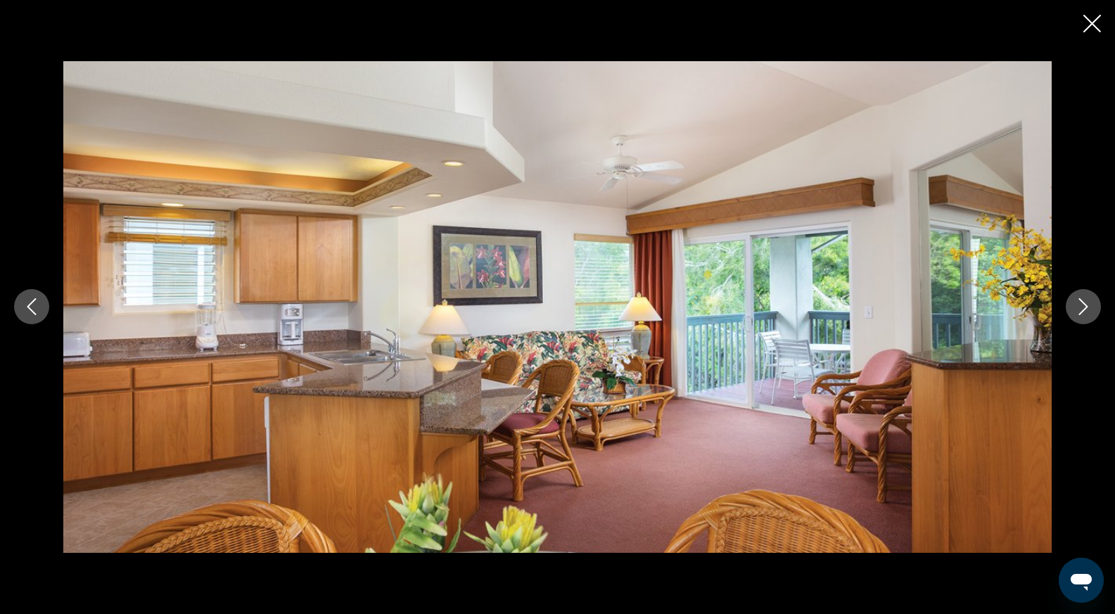
click at [1076, 311] on icon "Next image" at bounding box center [1083, 306] width 17 height 17
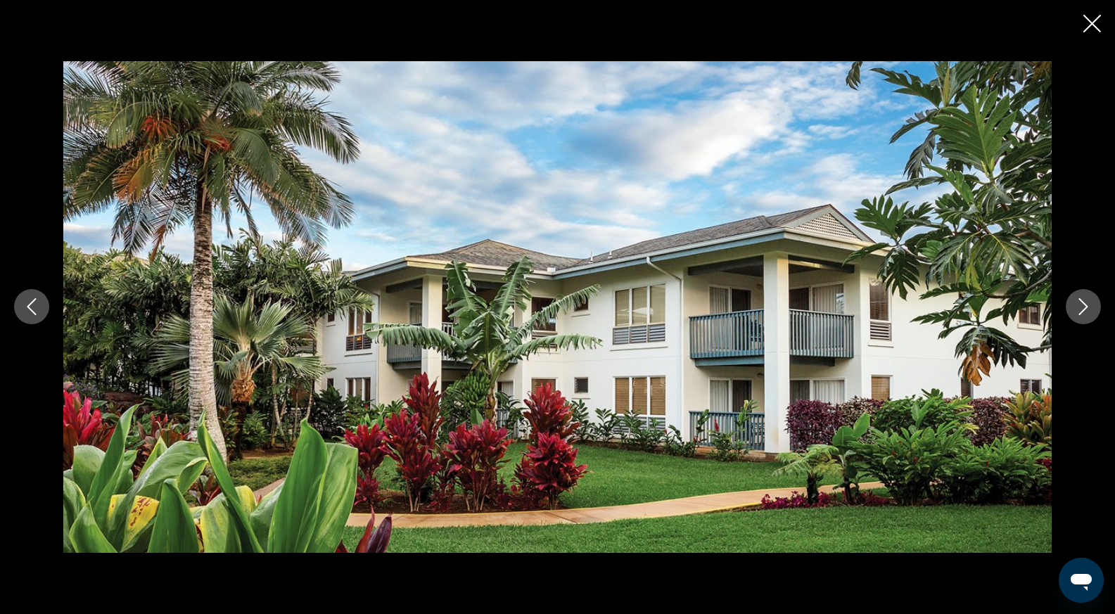
click at [1076, 311] on icon "Next image" at bounding box center [1083, 306] width 17 height 17
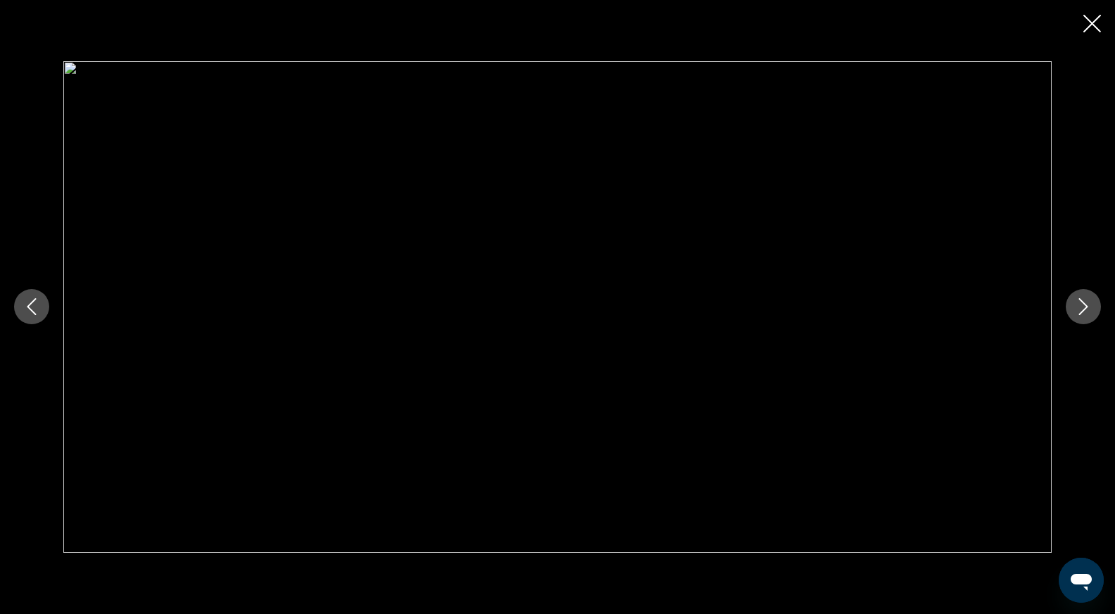
click at [1086, 25] on icon "Close slideshow" at bounding box center [1092, 24] width 18 height 18
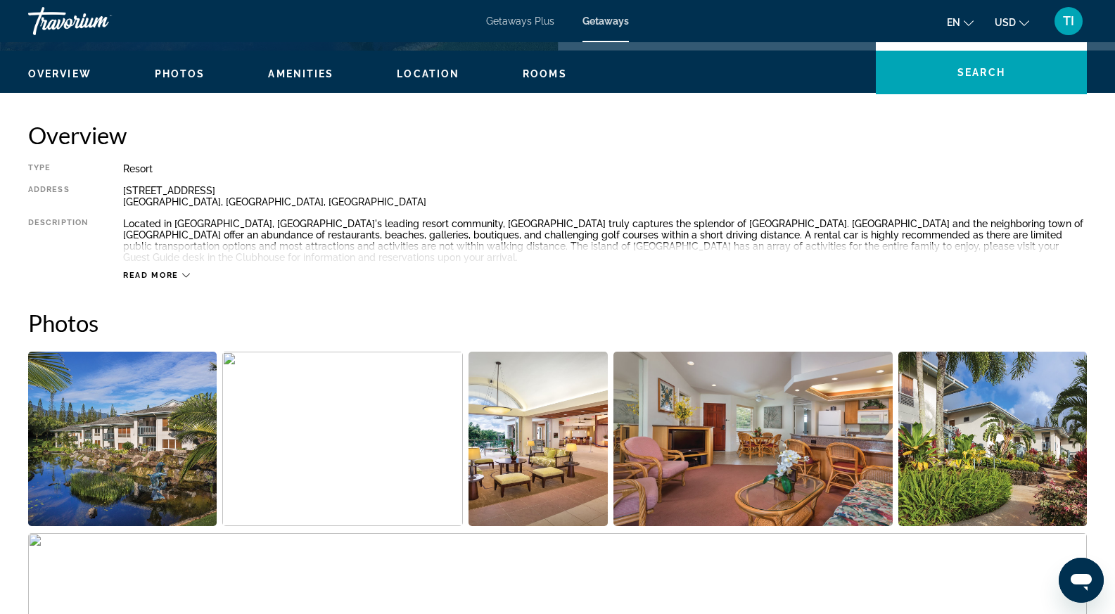
scroll to position [371, 0]
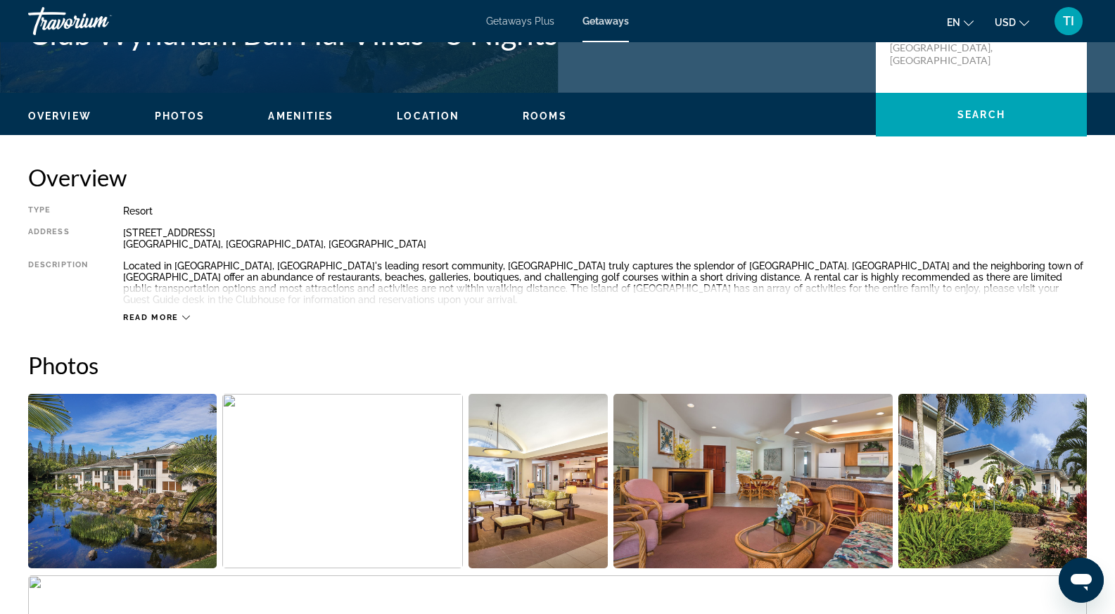
click at [189, 317] on icon "Main content" at bounding box center [186, 318] width 8 height 8
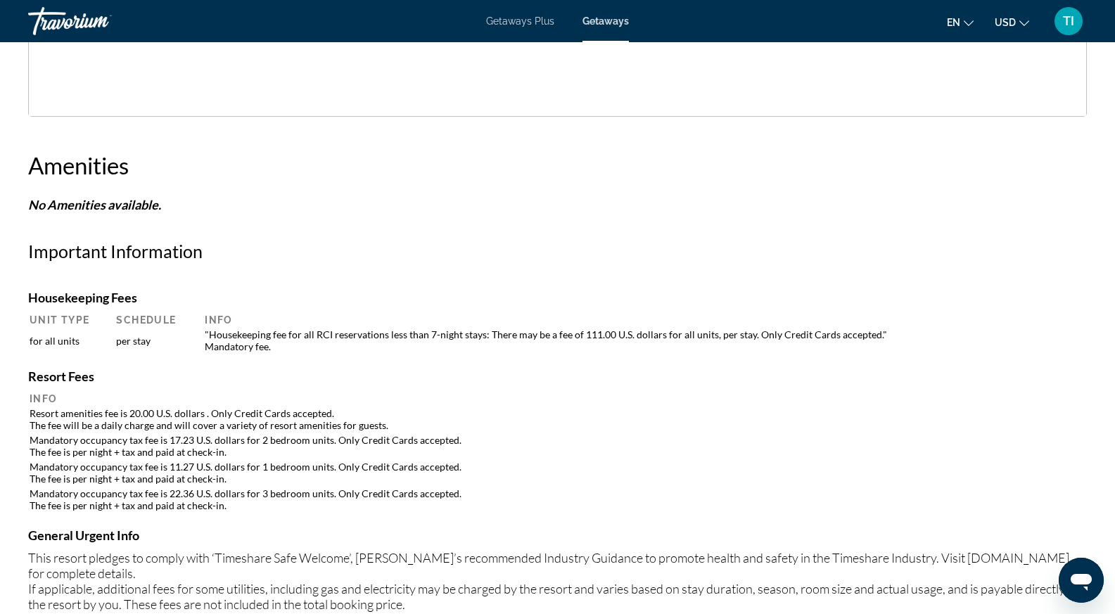
scroll to position [512, 0]
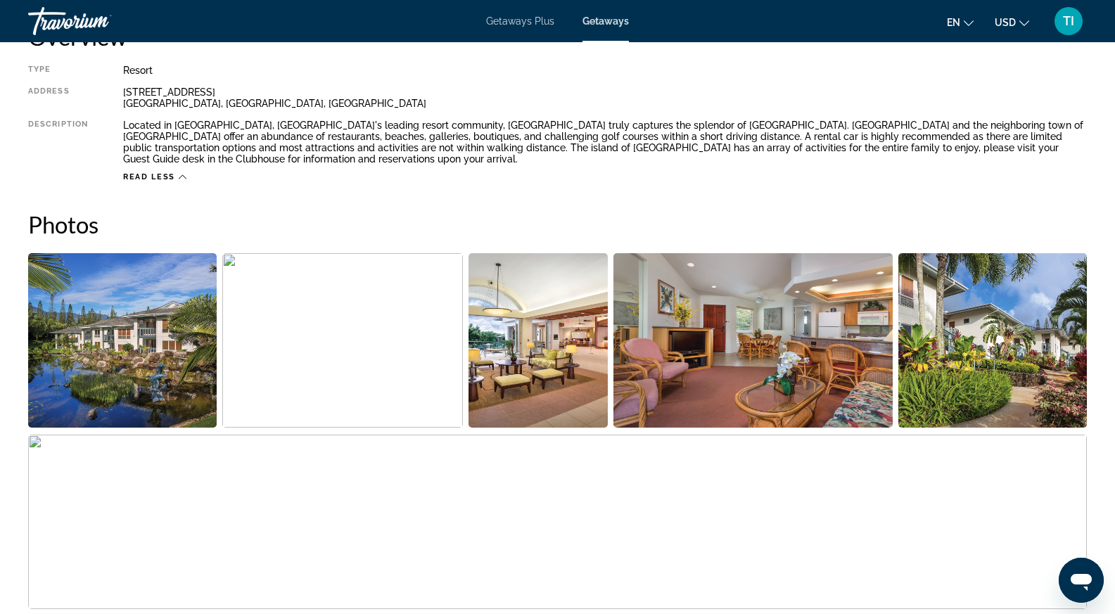
click at [650, 355] on img "Open full-screen image slider" at bounding box center [753, 340] width 280 height 174
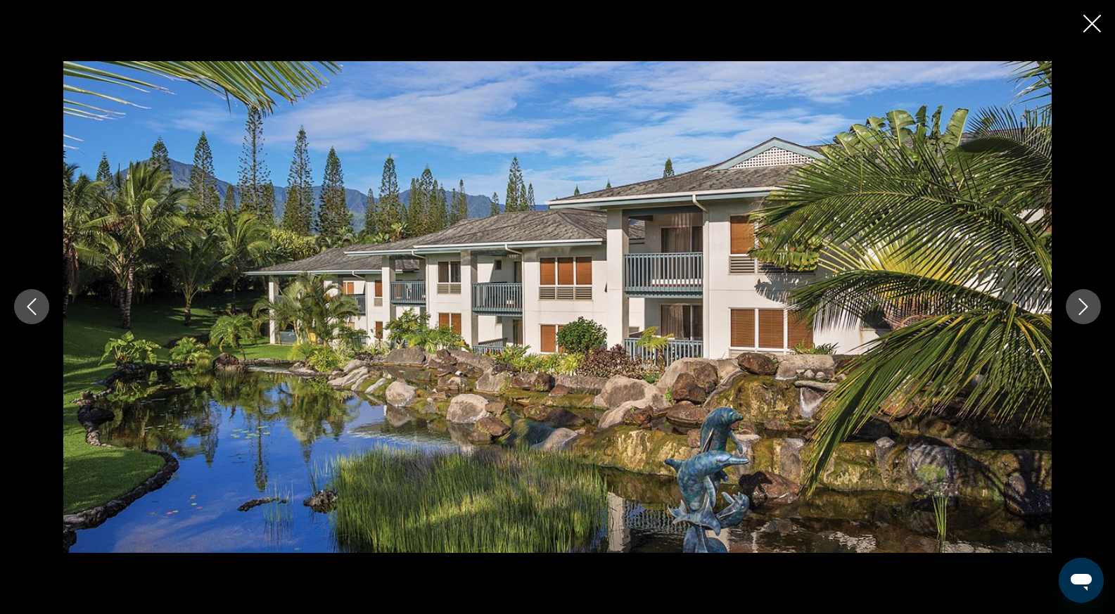
click at [1075, 302] on icon "Next image" at bounding box center [1083, 306] width 17 height 17
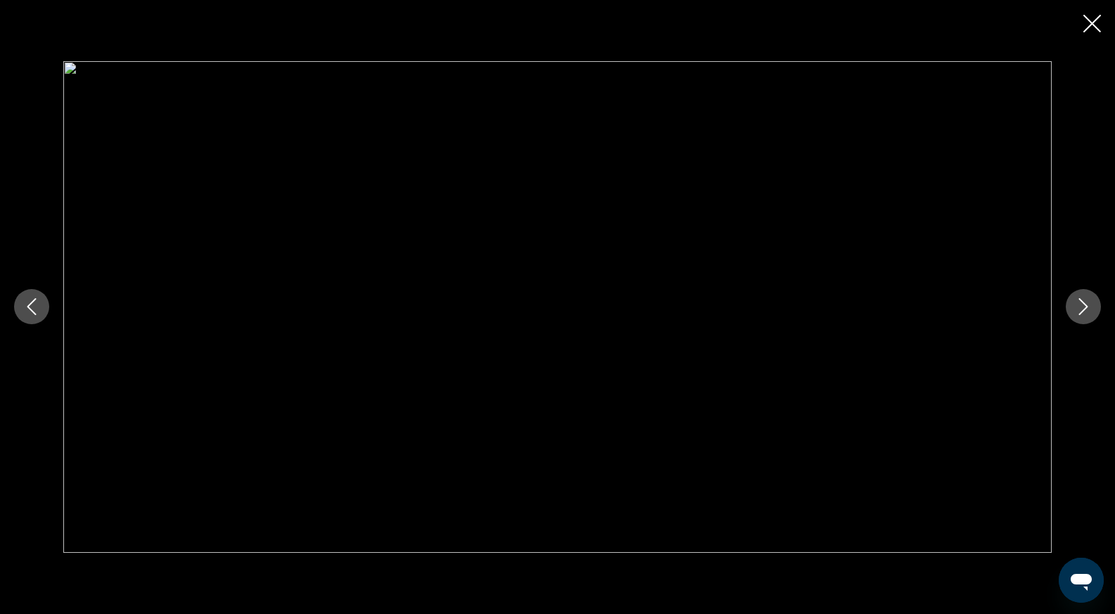
click at [1071, 306] on button "Next image" at bounding box center [1083, 306] width 35 height 35
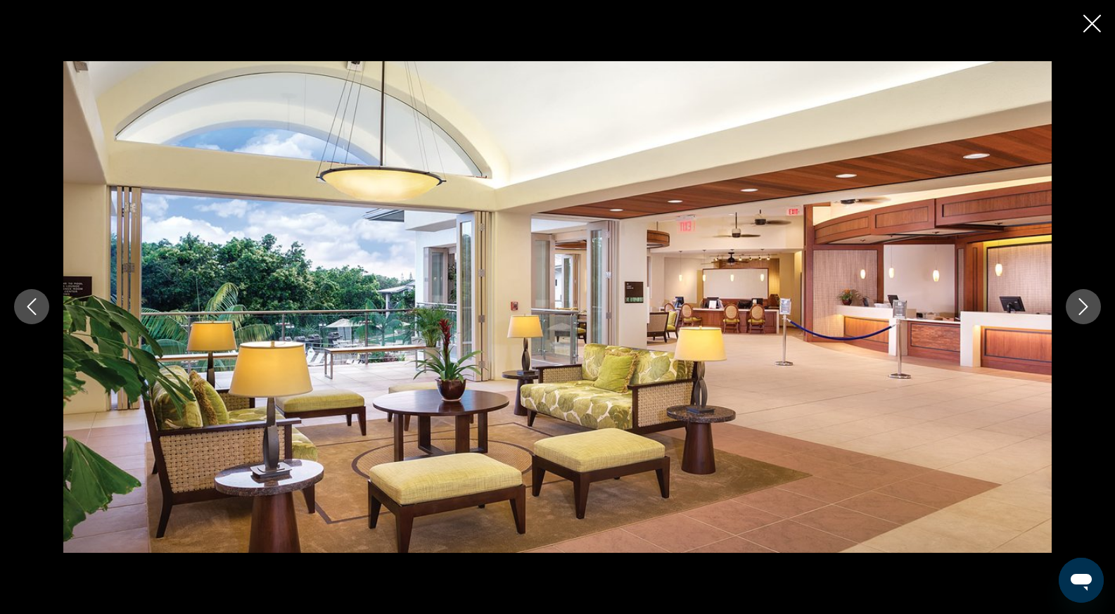
click at [1070, 307] on button "Next image" at bounding box center [1083, 306] width 35 height 35
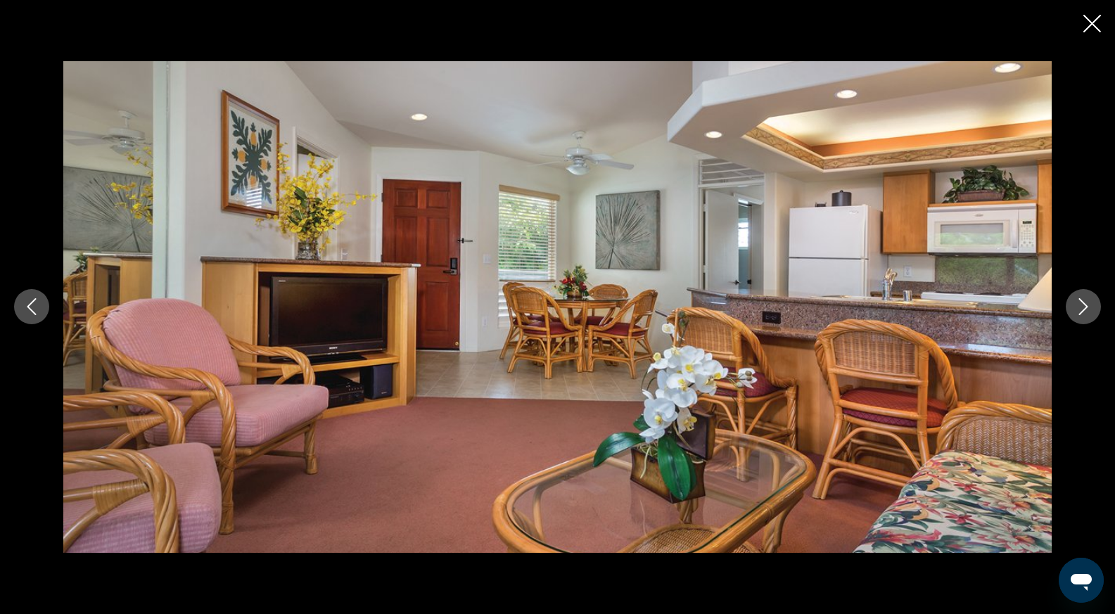
click at [1069, 305] on button "Next image" at bounding box center [1083, 306] width 35 height 35
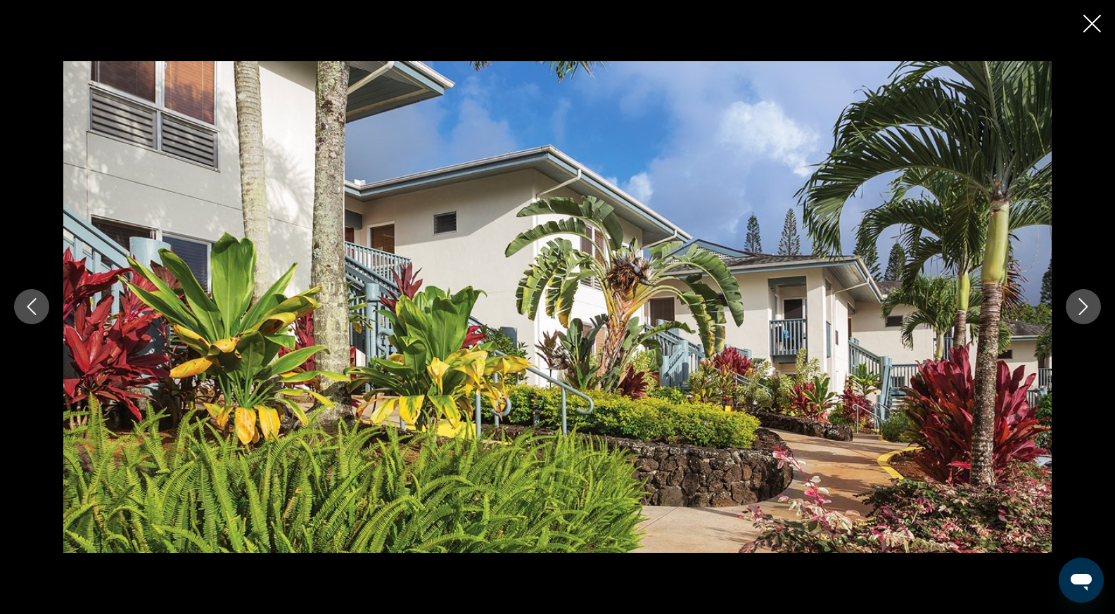
click at [1069, 305] on button "Next image" at bounding box center [1083, 306] width 35 height 35
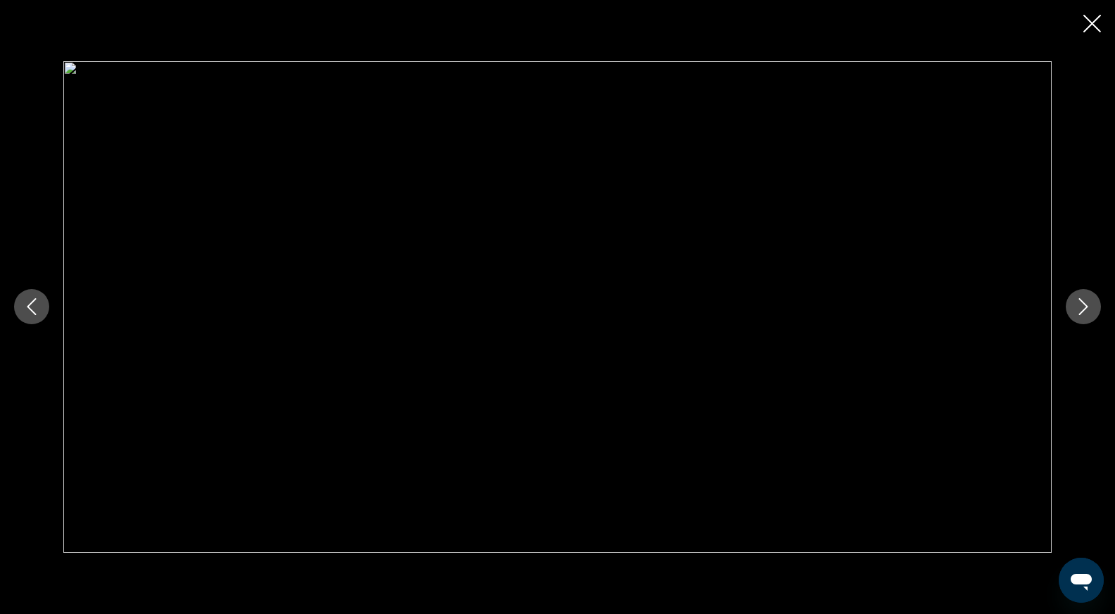
click at [1069, 305] on button "Next image" at bounding box center [1083, 306] width 35 height 35
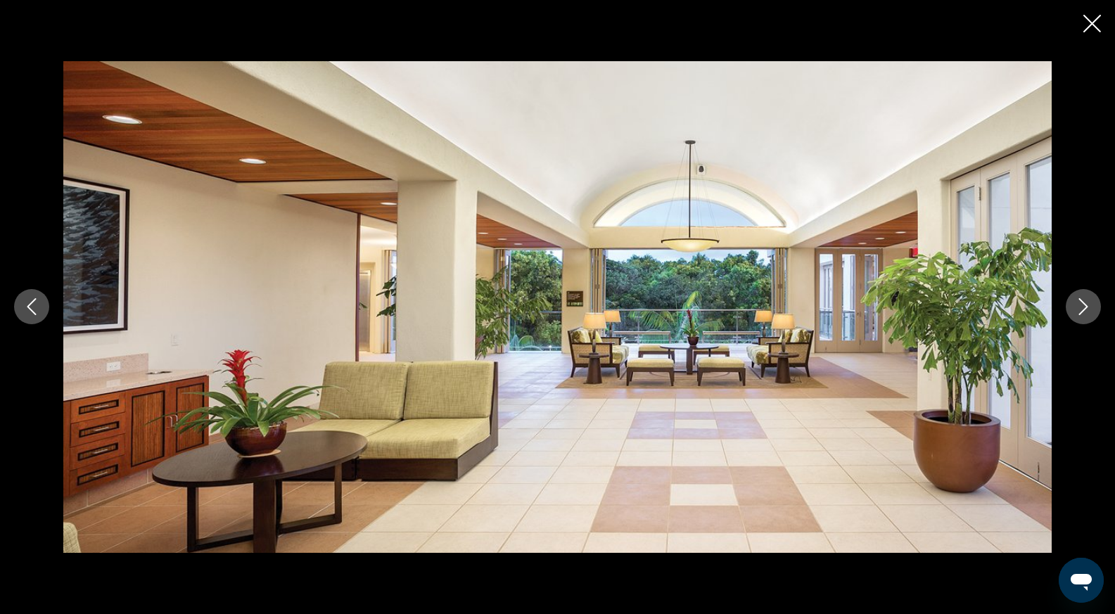
click at [1100, 21] on icon "Close slideshow" at bounding box center [1092, 24] width 18 height 18
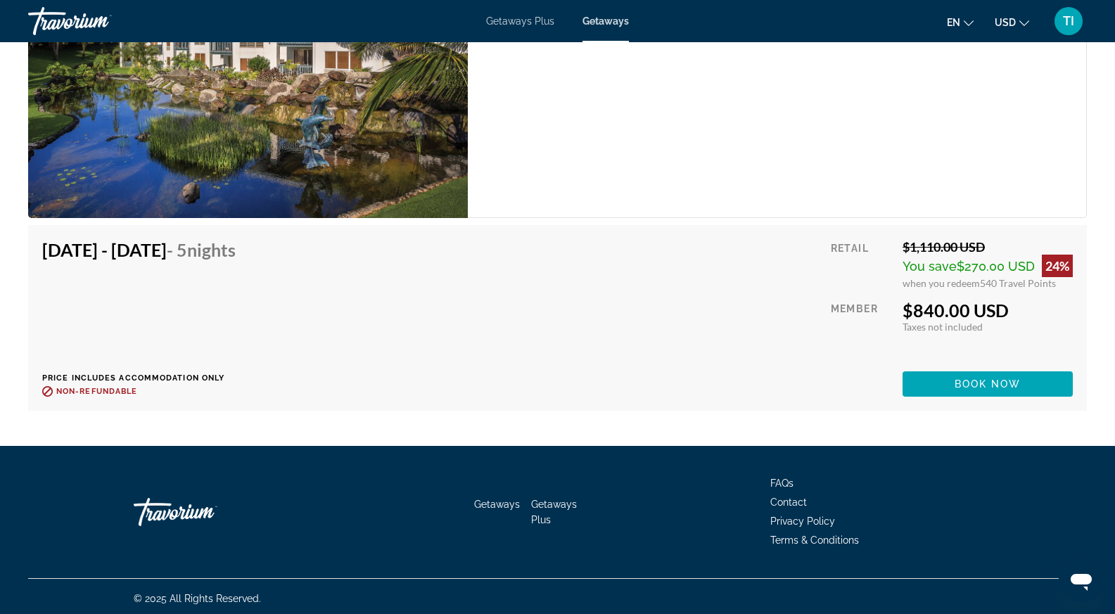
scroll to position [2552, 0]
